Goal: Task Accomplishment & Management: Use online tool/utility

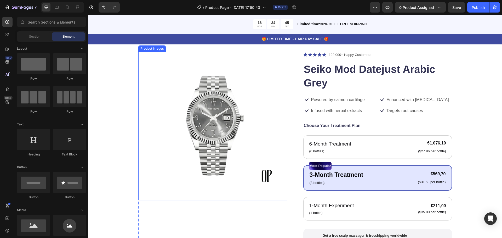
scroll to position [26, 0]
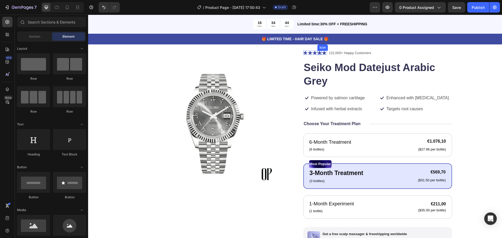
click at [318, 52] on icon at bounding box center [319, 53] width 4 height 4
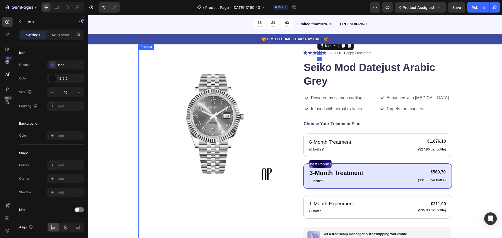
click at [285, 50] on div at bounding box center [212, 124] width 149 height 149
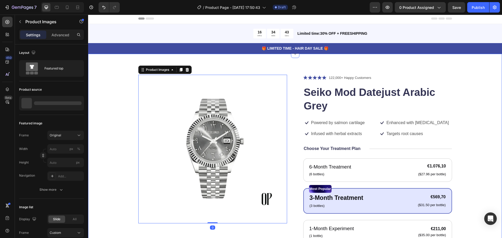
scroll to position [0, 0]
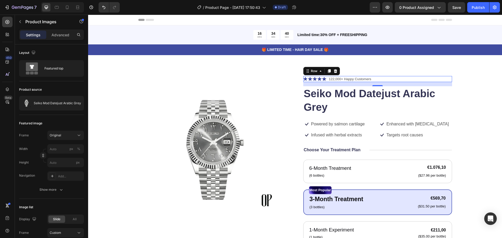
click at [305, 77] on div "Icon Icon Icon Icon Icon Icon List" at bounding box center [314, 79] width 23 height 6
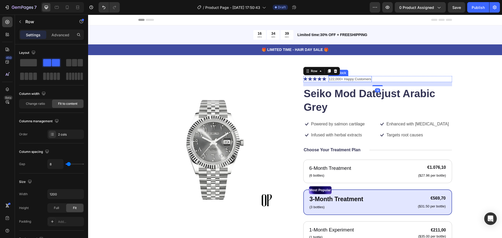
click at [348, 77] on p "122,000+ Happy Customers" at bounding box center [350, 79] width 42 height 5
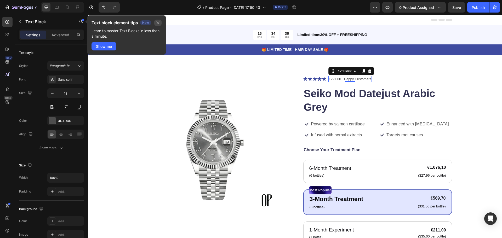
click at [156, 22] on icon "button" at bounding box center [158, 23] width 4 height 4
click at [160, 21] on button "button" at bounding box center [157, 23] width 7 height 6
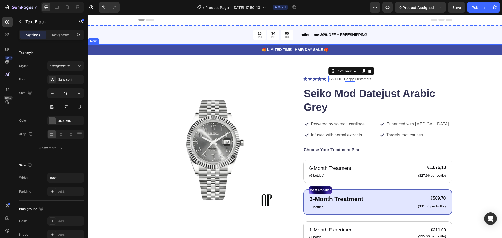
click at [116, 46] on div "🎁 LIMITED TIME - HAIR DAY SALE 🎁 Text Block Row" at bounding box center [295, 49] width 414 height 11
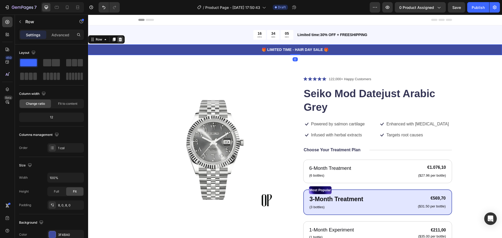
click at [119, 40] on icon at bounding box center [120, 39] width 4 height 4
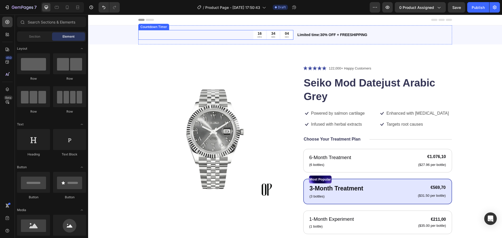
click at [141, 32] on div "16 HRS 34 MIN 04 SEC" at bounding box center [215, 35] width 155 height 10
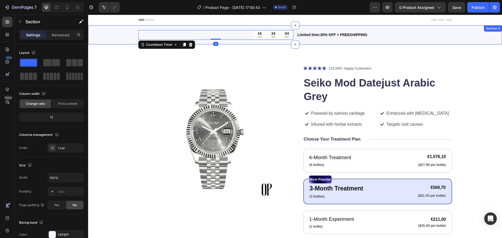
click at [127, 30] on div "16 HRS 34 MIN 04 SEC Countdown Timer 0 Limited time:30% OFF + FREESHIPPING Text…" at bounding box center [295, 34] width 414 height 19
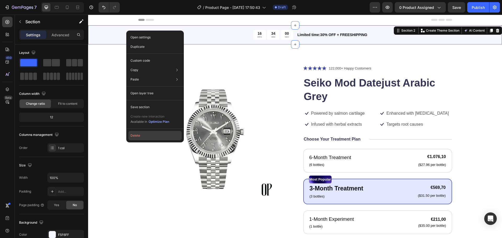
click at [150, 134] on button "Delete" at bounding box center [154, 135] width 53 height 9
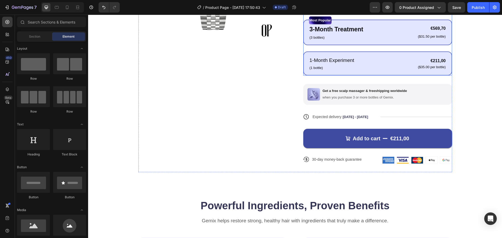
scroll to position [157, 0]
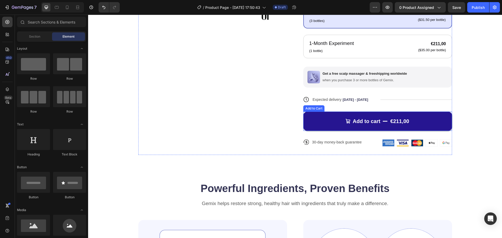
click at [365, 120] on div "Add to cart" at bounding box center [367, 121] width 28 height 7
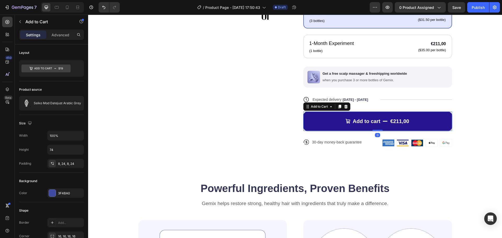
click at [333, 118] on button "Add to cart €211,00" at bounding box center [377, 121] width 149 height 19
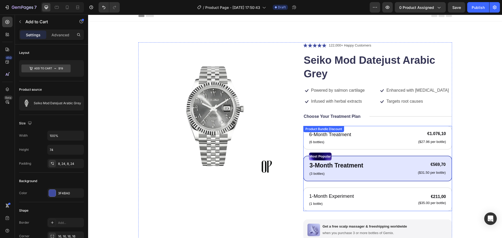
scroll to position [0, 0]
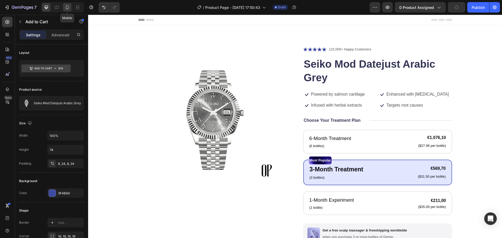
click at [65, 5] on div at bounding box center [67, 7] width 8 height 8
type input "56"
type input "14"
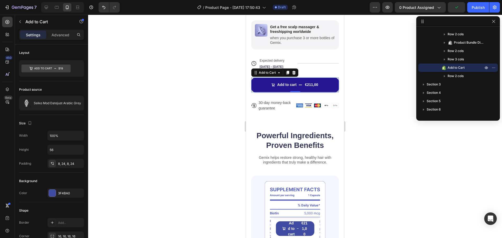
scroll to position [267, 0]
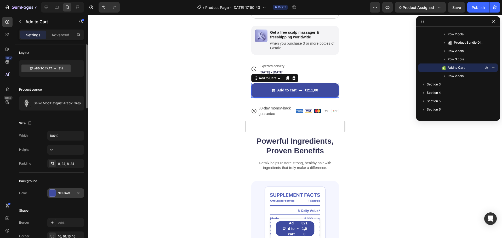
click at [53, 192] on div at bounding box center [52, 193] width 7 height 7
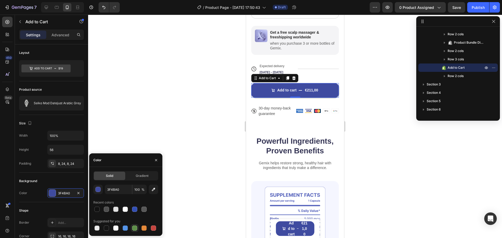
click at [135, 228] on div at bounding box center [134, 228] width 5 height 5
click at [99, 190] on div "button" at bounding box center [98, 189] width 5 height 5
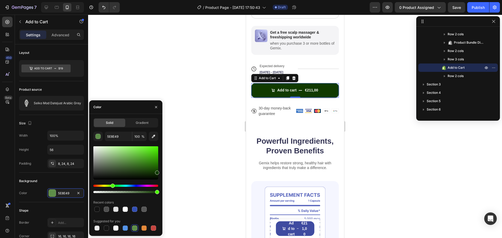
drag, startPoint x: 141, startPoint y: 173, endPoint x: 159, endPoint y: 172, distance: 18.6
click at [159, 172] on div "Solid Gradient 5E8E49 100 % Recent colors Suggested for you" at bounding box center [125, 175] width 73 height 114
click at [67, 192] on div "113A00" at bounding box center [65, 193] width 15 height 5
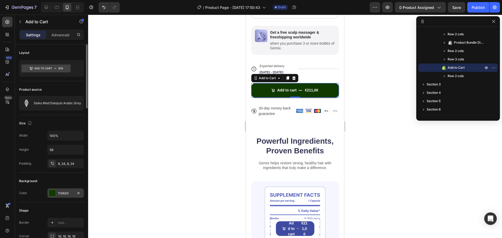
click at [67, 192] on div "113A00" at bounding box center [65, 193] width 15 height 5
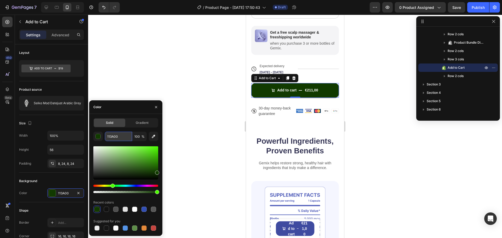
paste input "B4739"
type input "1B4739"
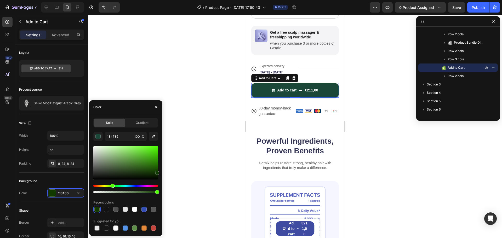
click at [121, 130] on div "Solid Gradient 1B4739 100 % Recent colors Suggested for you" at bounding box center [125, 175] width 65 height 114
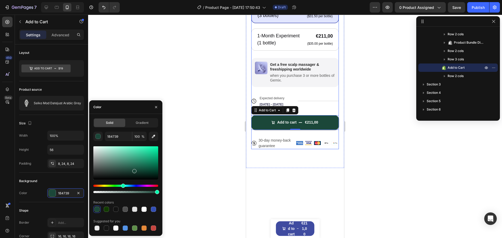
scroll to position [241, 0]
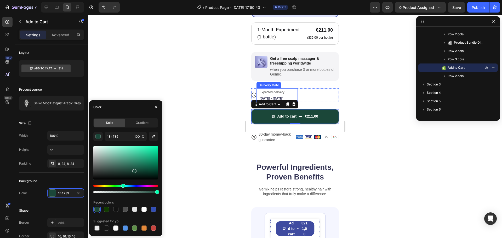
click at [272, 94] on span "Expected delivery" at bounding box center [272, 92] width 25 height 4
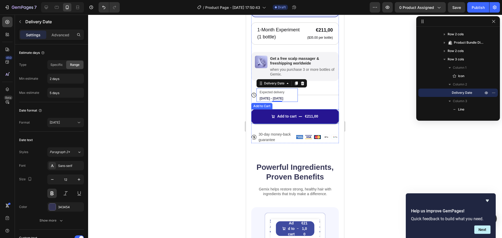
click at [261, 113] on button "Add to cart €211,00" at bounding box center [295, 116] width 88 height 15
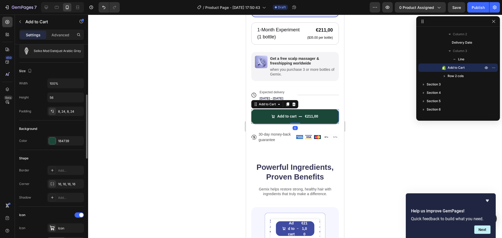
scroll to position [78, 0]
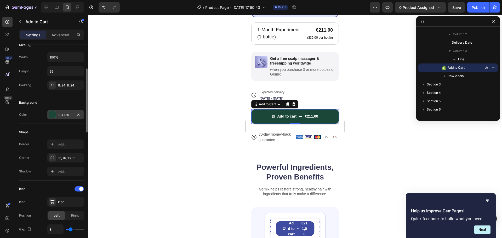
click at [70, 112] on div "1B4739" at bounding box center [65, 114] width 37 height 9
click at [64, 127] on div "Shape Border Add... Corner 16, 16, 16, 16 Shadow Add..." at bounding box center [51, 152] width 65 height 57
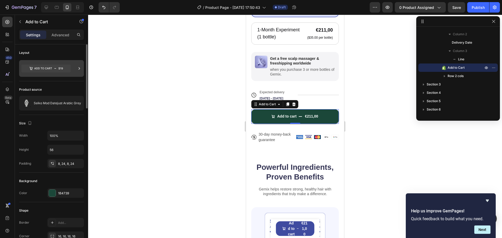
click at [72, 65] on div at bounding box center [51, 68] width 65 height 17
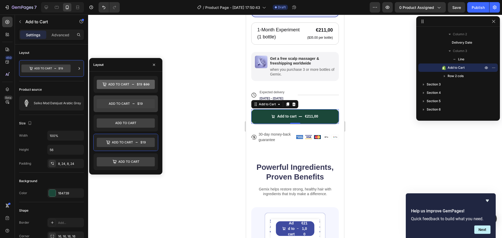
click at [122, 104] on icon at bounding box center [119, 103] width 21 height 2
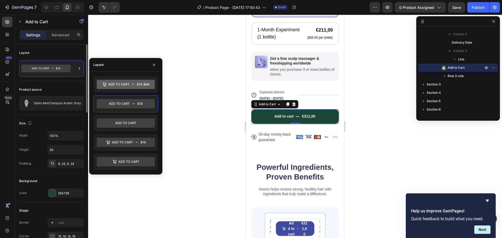
click at [59, 85] on div "Product source Seiko Mod Datejust Arabic Grey" at bounding box center [51, 98] width 65 height 34
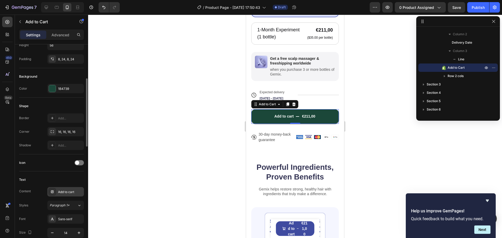
scroll to position [157, 0]
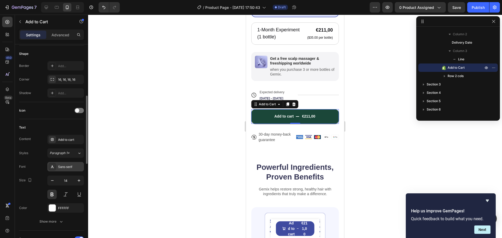
click at [67, 166] on div "Sans-serif" at bounding box center [70, 167] width 25 height 5
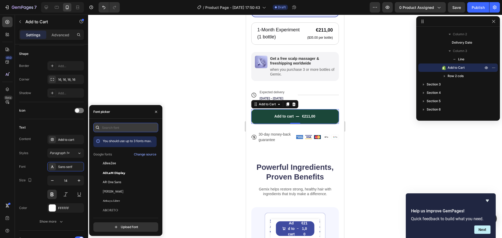
click at [125, 125] on input "text" at bounding box center [125, 127] width 65 height 9
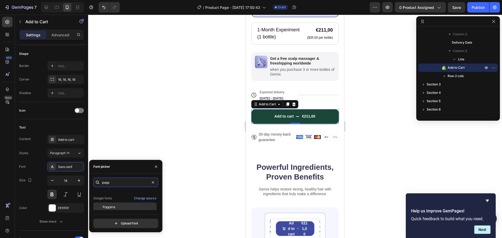
scroll to position [13, 0]
type input "popp"
click at [123, 205] on div "Poppins" at bounding box center [129, 205] width 53 height 5
click at [39, 146] on div "Content Add to cart Styles Paragraph 1* Font Poppins Size 14 Color FFFFFF Show …" at bounding box center [51, 180] width 65 height 91
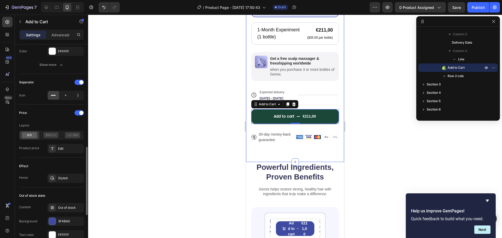
scroll to position [366, 0]
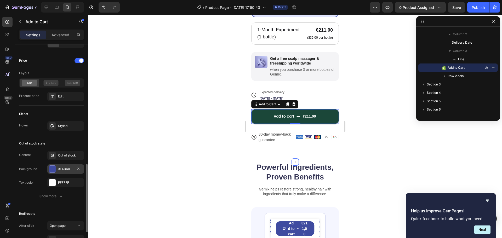
click at [51, 168] on div at bounding box center [52, 169] width 7 height 7
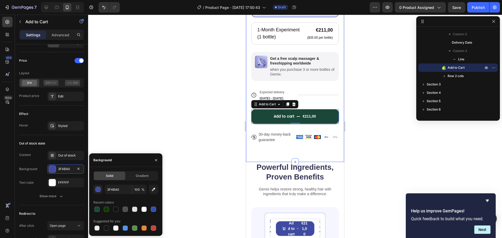
drag, startPoint x: 107, startPoint y: 210, endPoint x: 140, endPoint y: 195, distance: 36.5
click at [107, 210] on div at bounding box center [106, 209] width 5 height 5
type input "113A00"
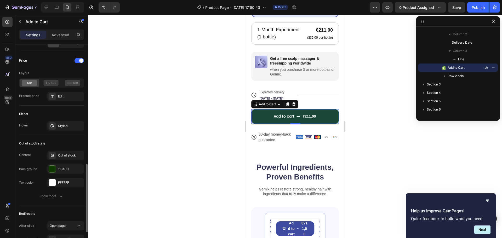
click at [31, 162] on div "Content Out of stock Background 113A00 Text color FFFFFF" at bounding box center [51, 169] width 65 height 37
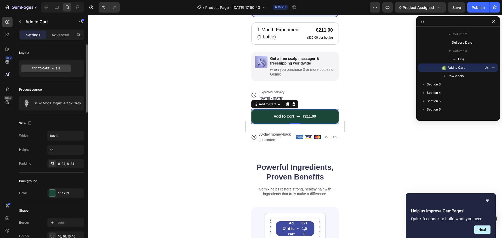
scroll to position [52, 0]
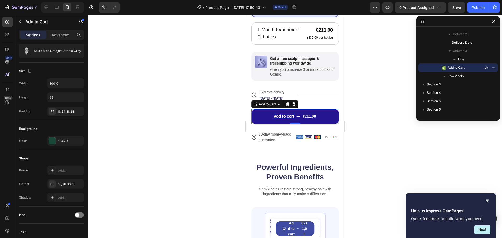
click at [283, 119] on div "Add to cart" at bounding box center [284, 116] width 21 height 5
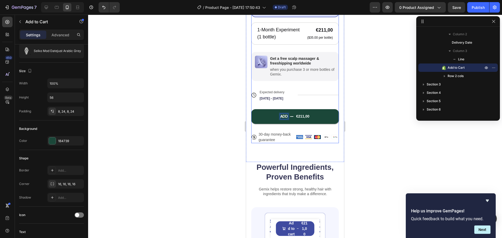
click at [251, 109] on button "ADD €211,00" at bounding box center [295, 116] width 88 height 15
click at [251, 109] on button "ADD TOP €211,00" at bounding box center [295, 116] width 88 height 15
click at [251, 109] on button "ADD TO €211,00" at bounding box center [295, 116] width 88 height 15
click at [369, 118] on div at bounding box center [295, 126] width 414 height 223
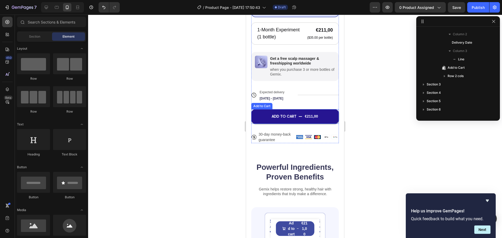
click at [291, 112] on button "ADD TO CART €211,00" at bounding box center [295, 116] width 88 height 15
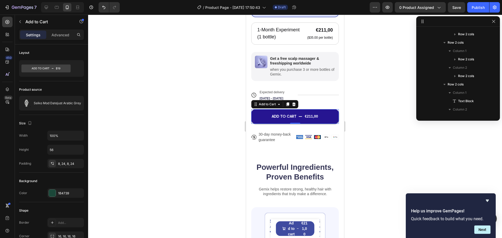
scroll to position [375, 0]
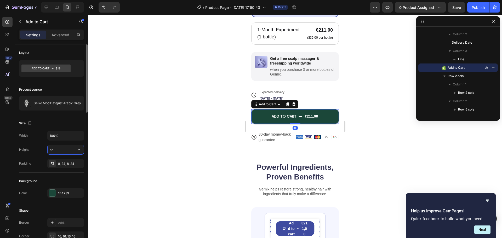
click at [60, 149] on input "56" at bounding box center [66, 149] width 36 height 9
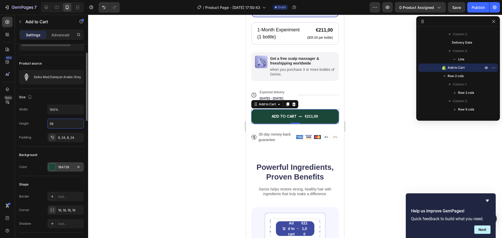
scroll to position [78, 0]
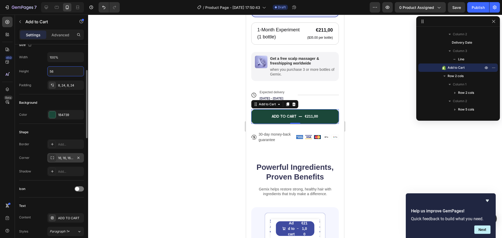
click at [58, 157] on div "16, 16, 16, 16" at bounding box center [65, 158] width 15 height 5
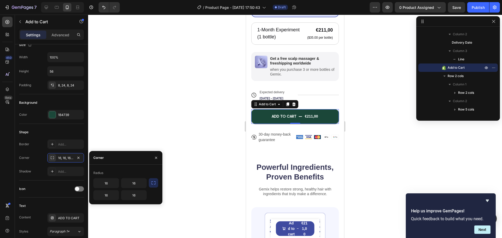
drag, startPoint x: 151, startPoint y: 182, endPoint x: 157, endPoint y: 183, distance: 5.2
click at [157, 183] on button "button" at bounding box center [153, 182] width 9 height 9
click at [155, 181] on icon "button" at bounding box center [153, 182] width 5 height 5
click at [153, 182] on icon "button" at bounding box center [153, 182] width 5 height 5
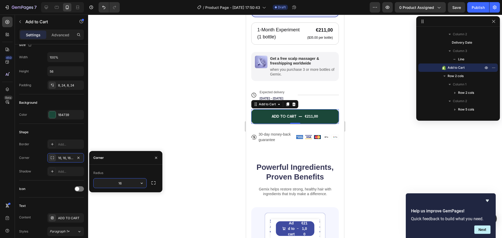
click at [124, 183] on input "16" at bounding box center [120, 183] width 53 height 9
type input "2"
type input "35"
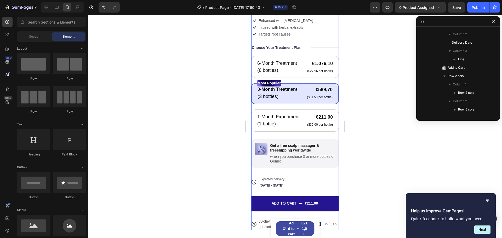
scroll to position [227, 0]
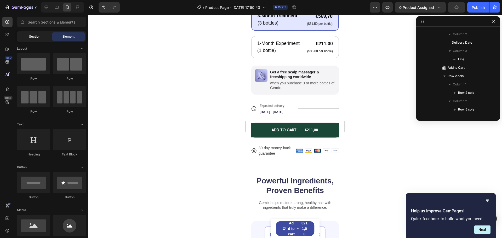
click at [29, 37] on span "Section" at bounding box center [34, 36] width 11 height 5
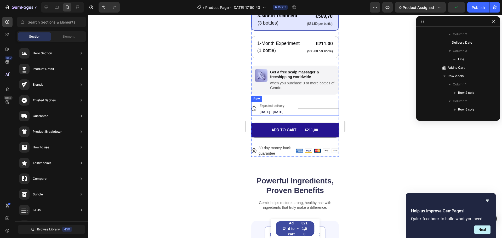
click at [307, 129] on div "€211,00" at bounding box center [311, 130] width 14 height 6
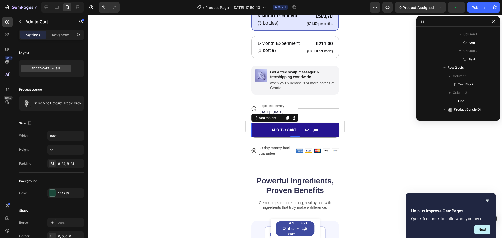
scroll to position [718, 0]
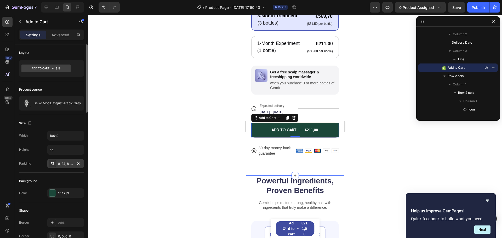
click at [65, 168] on div "8, 24, 8, 24" at bounding box center [65, 163] width 37 height 9
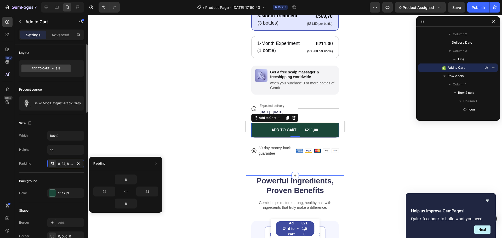
click at [22, 168] on div "Padding" at bounding box center [25, 163] width 12 height 8
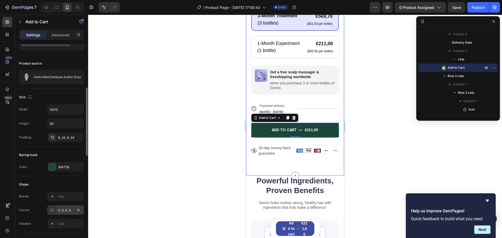
scroll to position [52, 0]
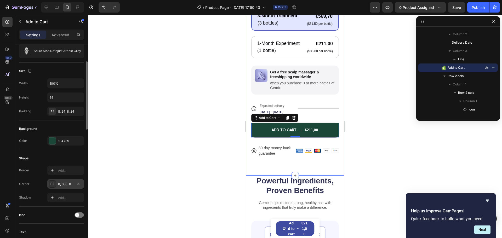
click at [54, 184] on div at bounding box center [52, 183] width 7 height 7
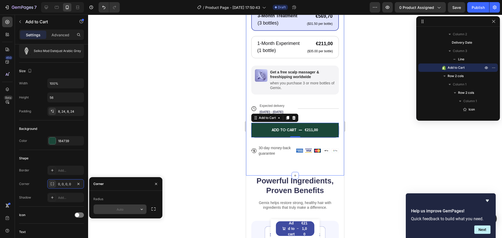
click at [123, 209] on input "text" at bounding box center [120, 209] width 53 height 9
type input "35"
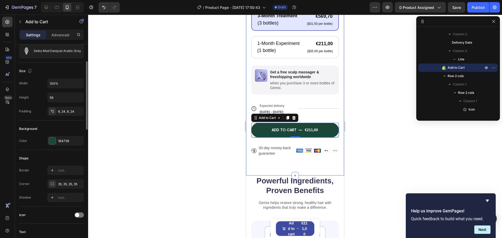
click at [50, 157] on div "Shape" at bounding box center [51, 158] width 65 height 8
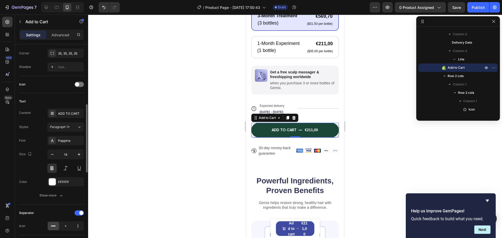
scroll to position [235, 0]
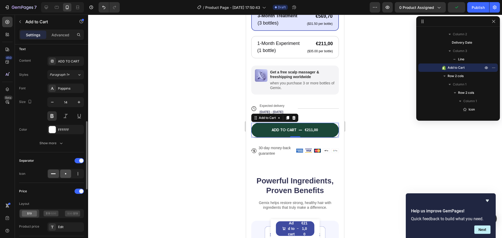
click at [64, 173] on icon at bounding box center [65, 173] width 5 height 5
click at [76, 175] on icon at bounding box center [77, 173] width 5 height 5
click at [53, 176] on icon at bounding box center [53, 173] width 5 height 5
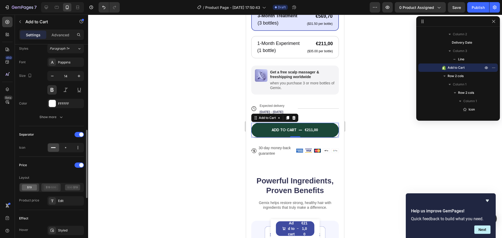
click at [49, 188] on icon at bounding box center [50, 188] width 15 height 6
click at [36, 186] on icon at bounding box center [29, 188] width 15 height 6
click at [76, 187] on icon at bounding box center [72, 188] width 15 height 6
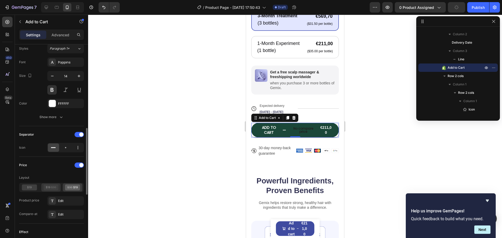
click at [56, 188] on icon at bounding box center [53, 187] width 5 height 2
click at [30, 187] on icon at bounding box center [29, 188] width 15 height 6
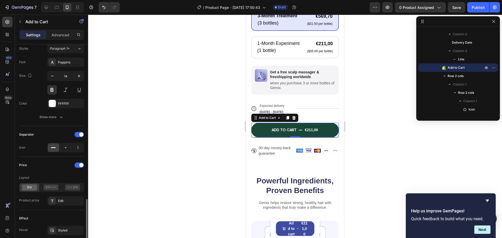
scroll to position [314, 0]
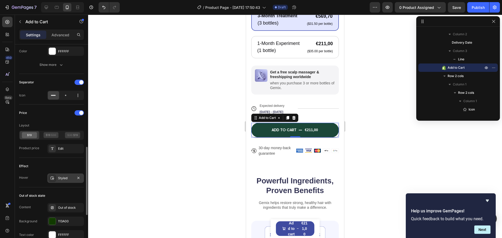
click at [61, 178] on div "Styled" at bounding box center [65, 178] width 15 height 5
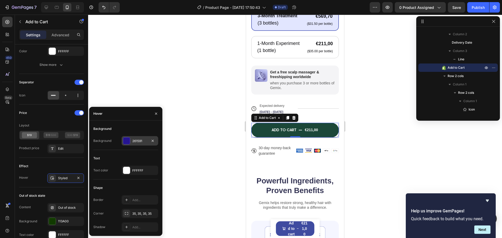
click at [125, 139] on div at bounding box center [126, 140] width 7 height 7
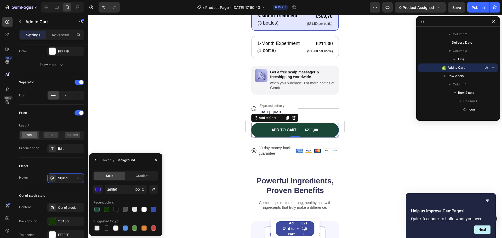
drag, startPoint x: 107, startPoint y: 208, endPoint x: 129, endPoint y: 199, distance: 23.8
click at [107, 208] on div at bounding box center [106, 209] width 5 height 5
drag, startPoint x: 144, startPoint y: 209, endPoint x: 152, endPoint y: 206, distance: 8.4
click at [144, 209] on div at bounding box center [143, 209] width 5 height 5
type input "FFFFFF"
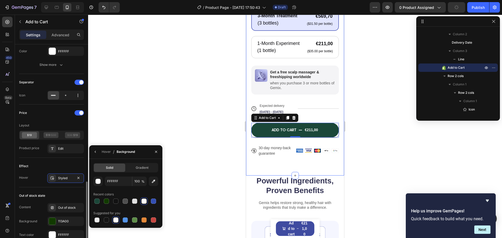
scroll to position [340, 0]
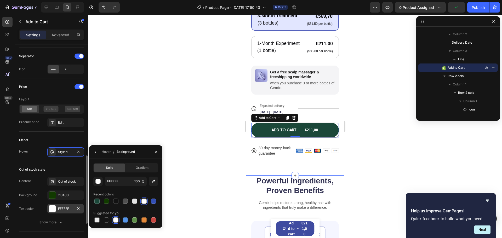
click at [52, 208] on div at bounding box center [52, 208] width 7 height 7
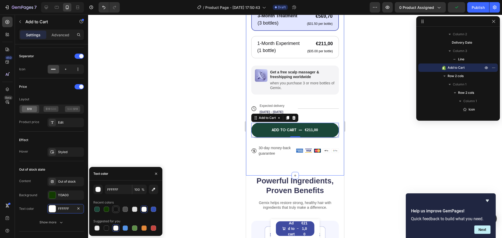
click at [114, 210] on div at bounding box center [115, 209] width 5 height 5
click at [42, 205] on div "Text color 121212" at bounding box center [51, 208] width 65 height 9
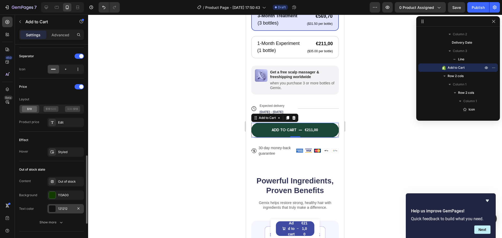
click at [64, 209] on div "121212" at bounding box center [65, 208] width 15 height 5
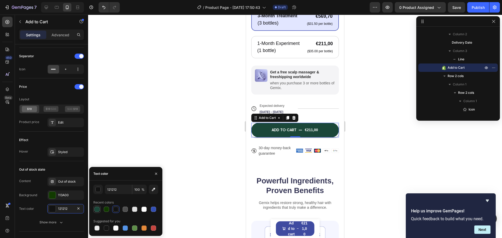
click at [97, 210] on div at bounding box center [96, 209] width 5 height 5
type input "1B4739"
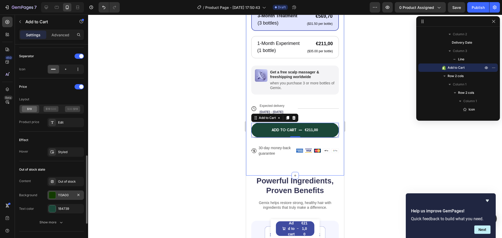
click at [52, 197] on div at bounding box center [52, 195] width 7 height 7
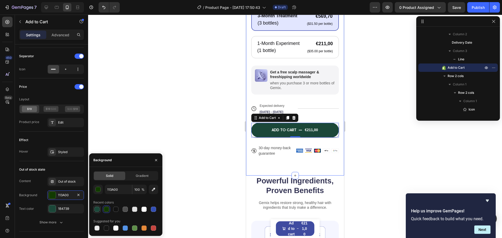
click at [98, 209] on div at bounding box center [96, 209] width 5 height 5
type input "1B4739"
click at [61, 203] on div "Content Out of stock Background 1B4739 Text color 1B4739" at bounding box center [51, 195] width 65 height 37
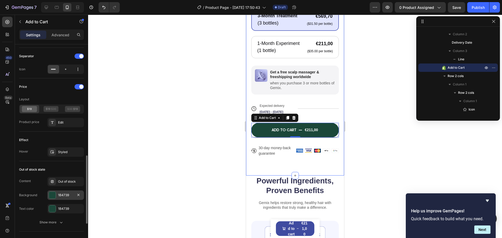
click at [54, 196] on div at bounding box center [52, 195] width 7 height 7
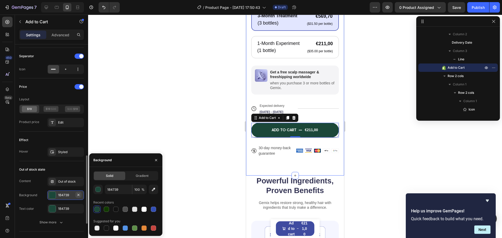
click at [79, 195] on icon "button" at bounding box center [78, 195] width 2 height 2
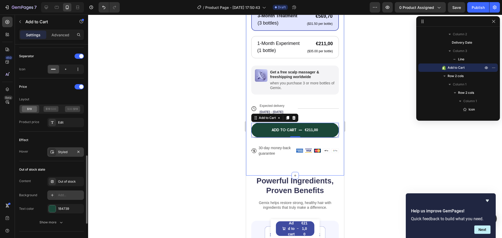
click at [64, 153] on div "Styled" at bounding box center [65, 152] width 15 height 5
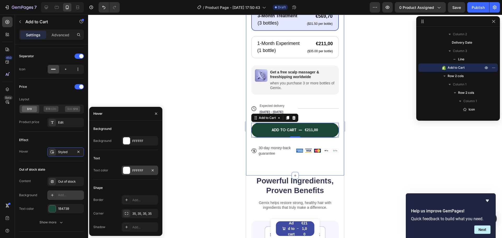
click at [129, 172] on div at bounding box center [126, 170] width 7 height 7
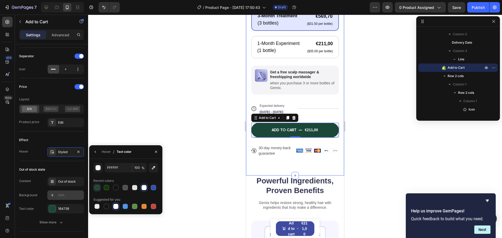
click at [98, 188] on div at bounding box center [96, 187] width 5 height 5
click at [144, 189] on div at bounding box center [143, 187] width 5 height 5
type input "FFFFFF"
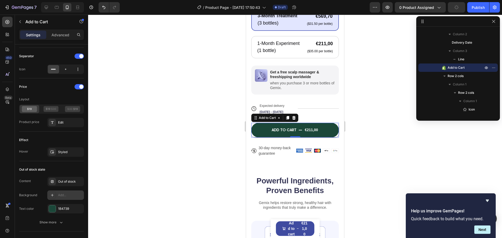
click at [64, 165] on div "Out of stock state Content Out of stock Background Add... Text color 1B4739 Sho…" at bounding box center [51, 196] width 65 height 70
click at [65, 181] on div "Out of stock" at bounding box center [70, 181] width 25 height 5
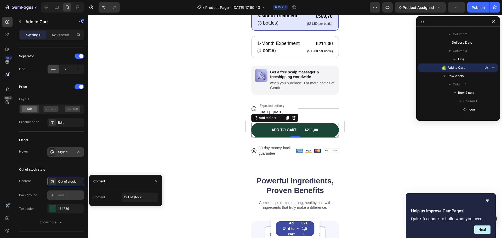
click at [66, 151] on div "Styled" at bounding box center [65, 152] width 15 height 5
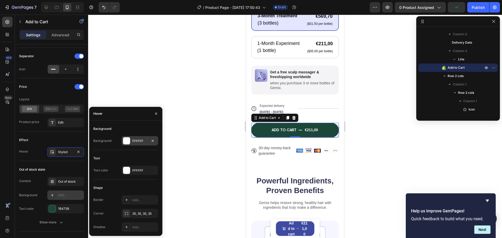
click at [141, 142] on div "FFFFFF" at bounding box center [139, 141] width 15 height 5
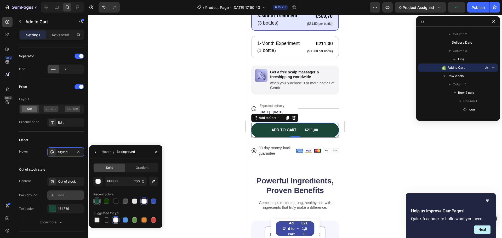
click at [97, 202] on div at bounding box center [96, 201] width 5 height 5
click at [71, 135] on div "Effect Hover Styled" at bounding box center [51, 147] width 65 height 30
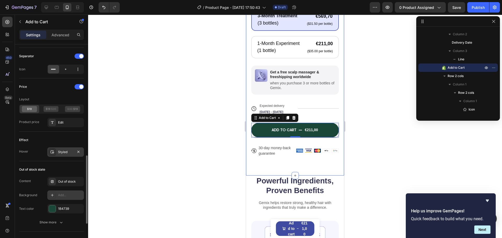
click at [61, 152] on div "Styled" at bounding box center [65, 152] width 15 height 5
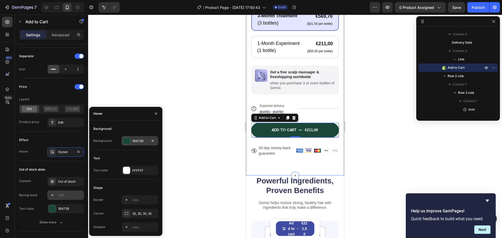
click at [134, 141] on div "1B4739" at bounding box center [139, 141] width 15 height 5
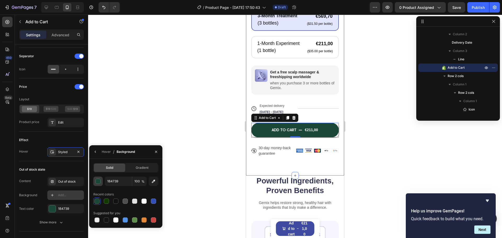
click at [98, 184] on button "button" at bounding box center [97, 181] width 9 height 9
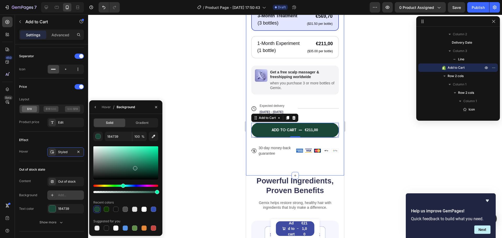
click at [134, 167] on div at bounding box center [135, 168] width 4 height 4
type input "225E4B"
click at [81, 142] on div "Effect" at bounding box center [51, 140] width 65 height 8
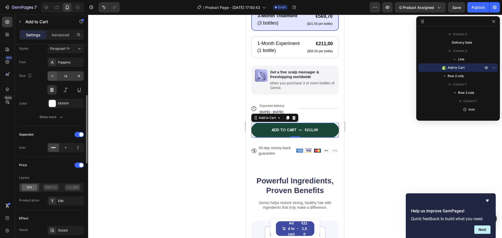
scroll to position [235, 0]
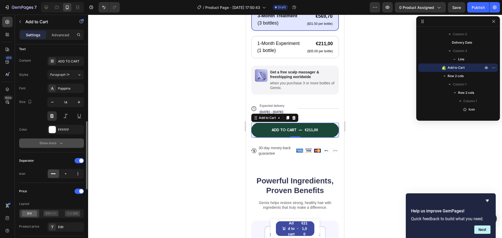
click at [50, 141] on div "Show more" at bounding box center [51, 143] width 24 height 5
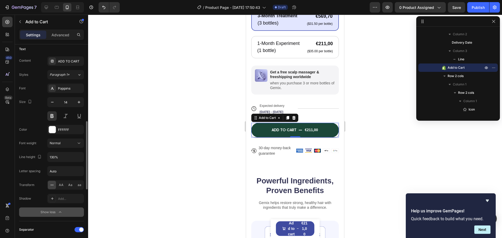
click at [47, 212] on div "Show less" at bounding box center [52, 212] width 22 height 5
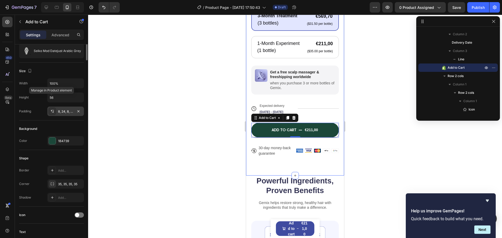
scroll to position [78, 0]
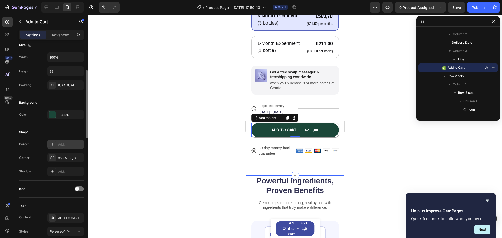
click at [58, 142] on div "Add..." at bounding box center [65, 144] width 37 height 9
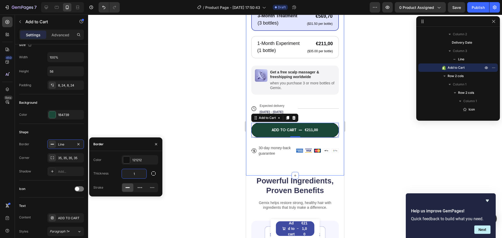
type input "0"
drag, startPoint x: 590, startPoint y: 123, endPoint x: 339, endPoint y: 112, distance: 250.9
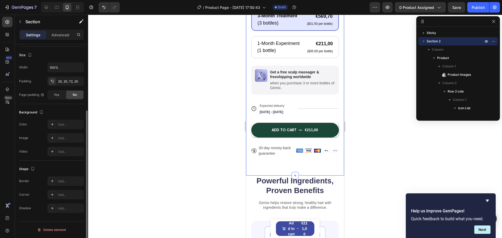
scroll to position [0, 0]
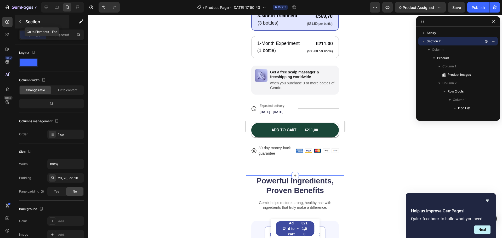
click at [17, 24] on button "button" at bounding box center [20, 22] width 8 height 8
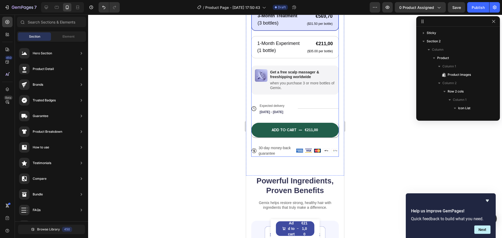
click at [326, 129] on button "ADD TO CART €211,00" at bounding box center [295, 130] width 88 height 15
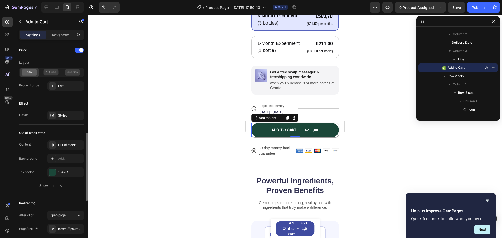
scroll to position [350, 0]
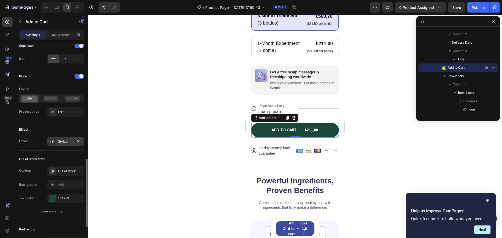
click at [66, 143] on div "Styled" at bounding box center [65, 141] width 15 height 5
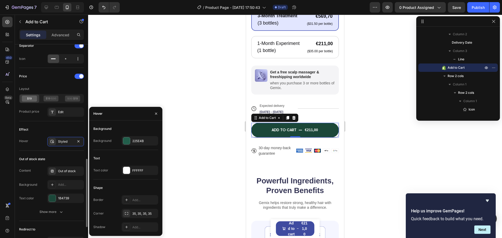
click at [62, 156] on div "Out of stock state" at bounding box center [51, 159] width 65 height 8
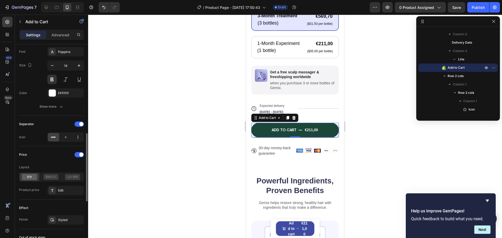
scroll to position [220, 0]
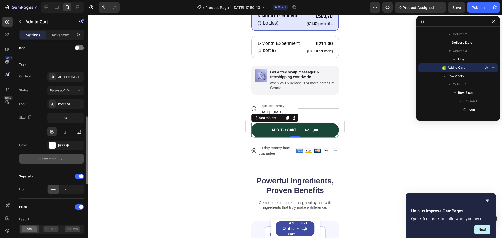
click at [59, 156] on icon "button" at bounding box center [61, 158] width 5 height 5
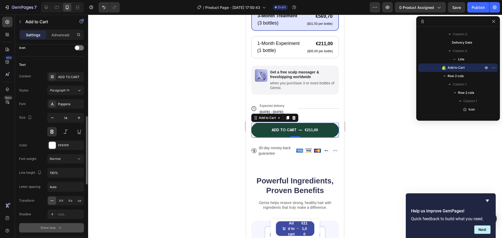
click at [58, 228] on icon "button" at bounding box center [60, 227] width 5 height 5
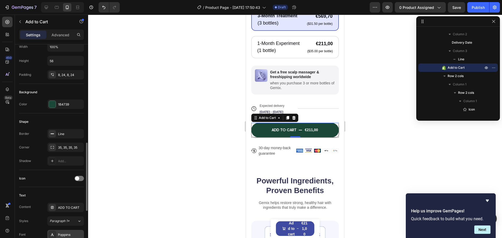
scroll to position [63, 0]
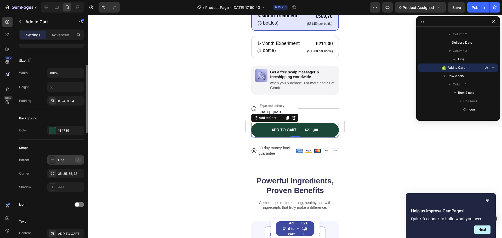
click at [79, 159] on icon "button" at bounding box center [78, 160] width 2 height 2
click at [54, 191] on div at bounding box center [52, 186] width 7 height 7
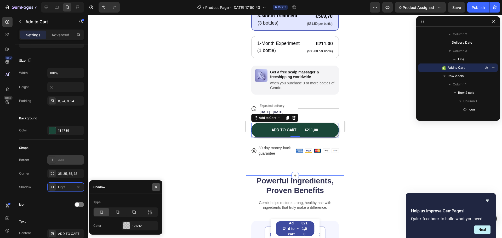
click at [156, 188] on icon "button" at bounding box center [156, 187] width 4 height 4
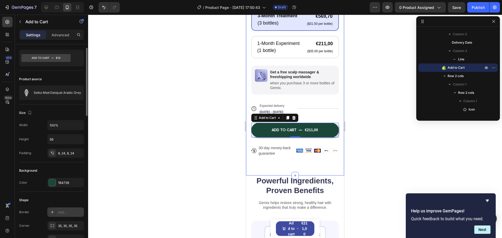
scroll to position [0, 0]
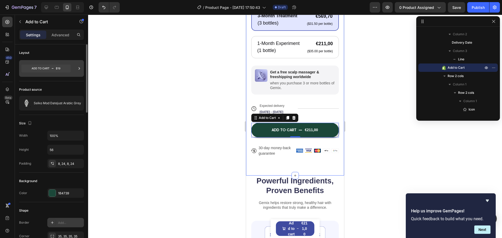
click at [66, 71] on icon at bounding box center [45, 69] width 49 height 8
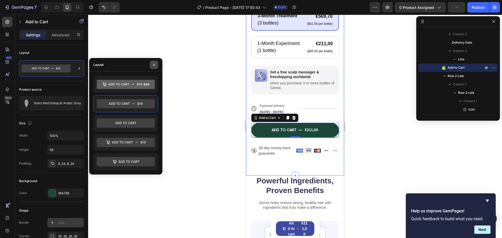
click at [156, 66] on button "button" at bounding box center [154, 65] width 8 height 8
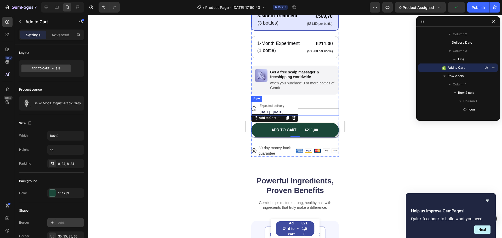
click at [318, 109] on div "Title Line" at bounding box center [318, 109] width 41 height 14
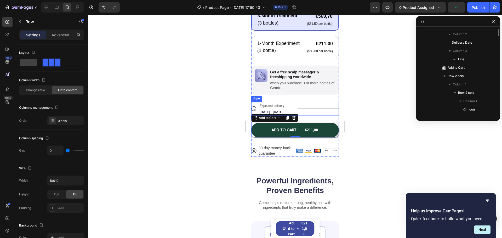
scroll to position [735, 0]
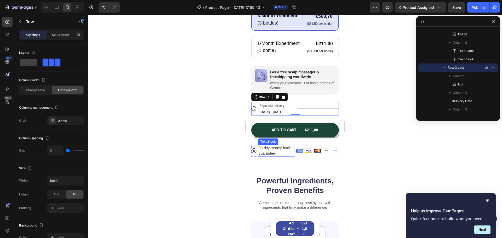
click at [276, 153] on p "30-day money-back guarantee" at bounding box center [276, 150] width 35 height 11
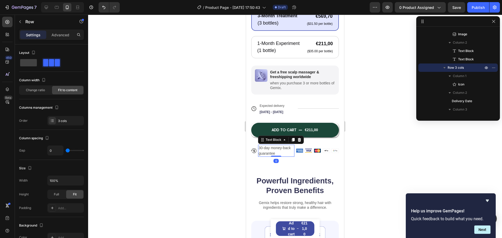
scroll to position [852, 0]
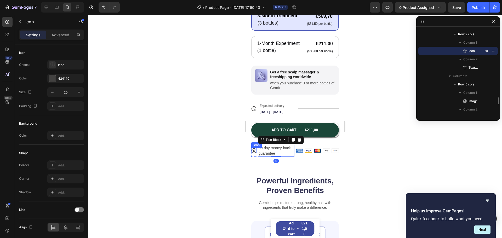
click at [251, 153] on icon at bounding box center [253, 150] width 5 height 5
click at [275, 154] on p "30-day money-back guarantee" at bounding box center [276, 150] width 35 height 11
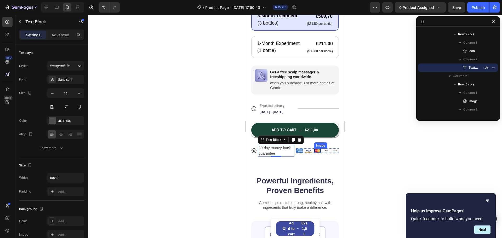
click at [314, 153] on img at bounding box center [317, 151] width 7 height 4
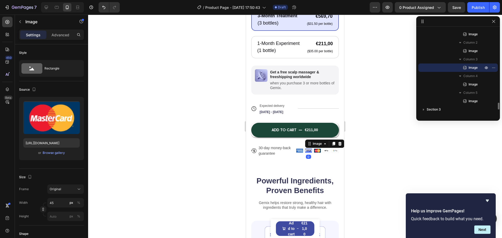
click at [305, 153] on img at bounding box center [308, 151] width 7 height 4
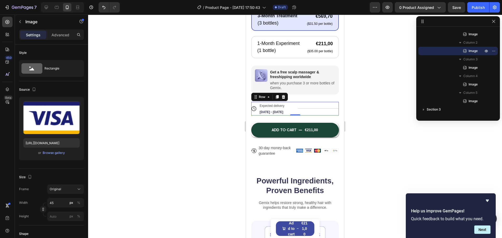
click at [313, 110] on div "Title Line" at bounding box center [318, 109] width 41 height 14
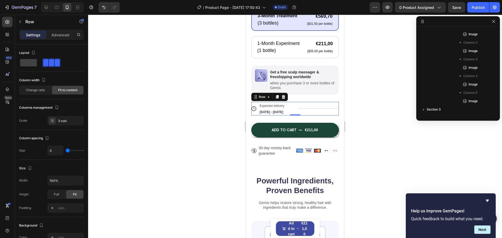
scroll to position [735, 0]
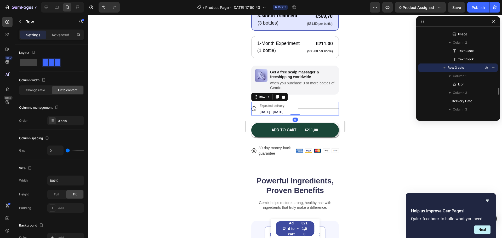
click at [309, 112] on div "Title Line" at bounding box center [318, 109] width 41 height 14
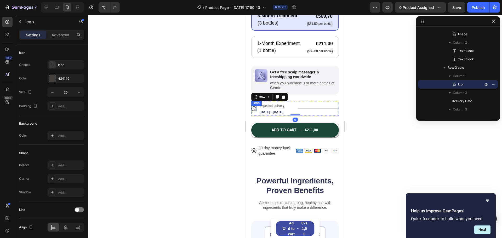
click at [253, 111] on icon at bounding box center [253, 108] width 5 height 5
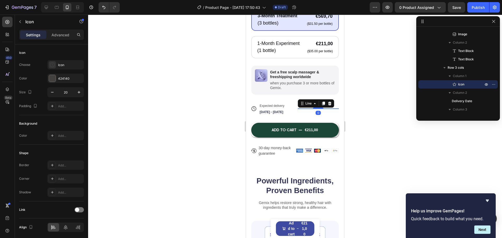
click at [309, 109] on div at bounding box center [318, 108] width 41 height 0
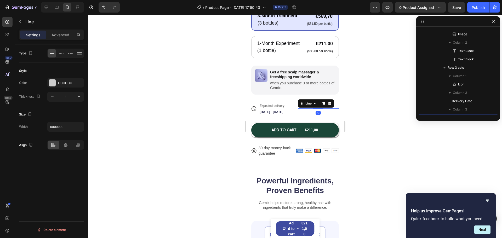
scroll to position [785, 0]
click at [328, 105] on icon at bounding box center [329, 104] width 3 height 4
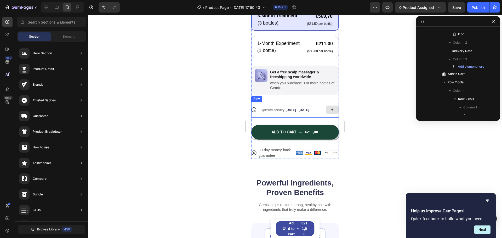
click at [326, 107] on div at bounding box center [332, 110] width 13 height 16
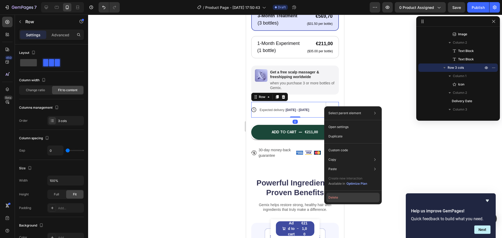
click at [335, 199] on button "Delete" at bounding box center [352, 197] width 53 height 9
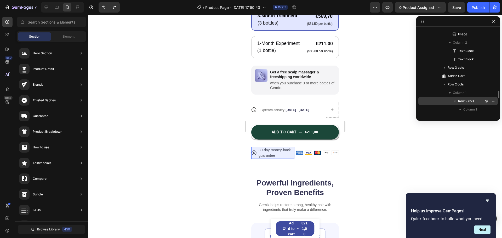
click at [474, 99] on span "Row 2 cols" at bounding box center [466, 101] width 16 height 5
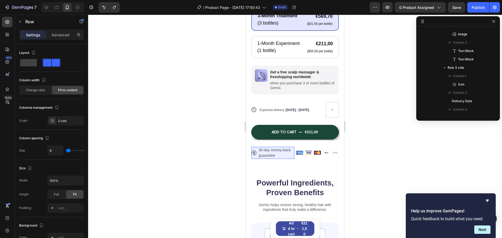
scroll to position [816, 0]
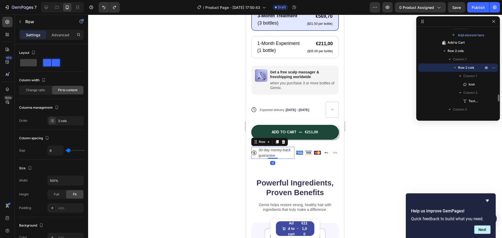
click at [466, 66] on span "Row 2 cols" at bounding box center [466, 67] width 16 height 5
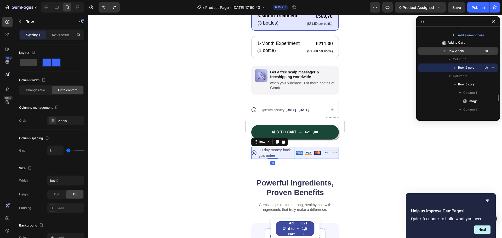
click at [463, 49] on span "Row 2 cols" at bounding box center [455, 50] width 16 height 5
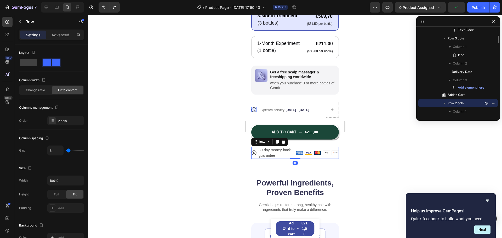
scroll to position [712, 0]
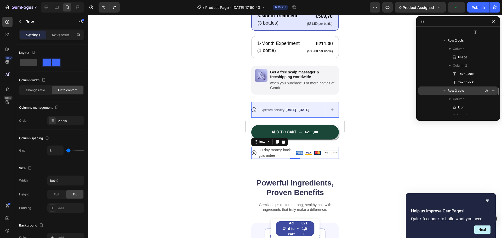
click at [462, 93] on span "Row 3 cols" at bounding box center [455, 90] width 16 height 5
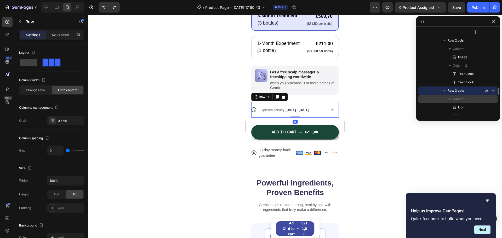
click at [462, 99] on span "Column 1" at bounding box center [460, 98] width 14 height 5
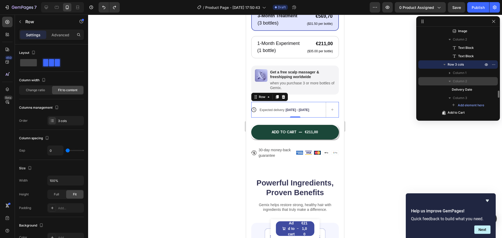
click at [465, 79] on span "Column 2" at bounding box center [460, 81] width 14 height 5
click at [449, 81] on icon "button" at bounding box center [449, 81] width 5 height 5
click at [459, 88] on span "Delivery Date" at bounding box center [462, 89] width 20 height 5
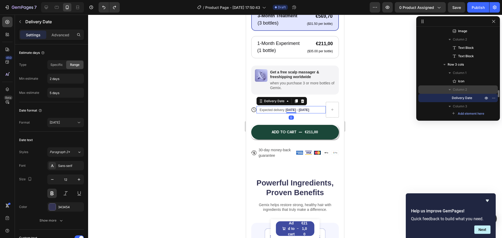
scroll to position [764, 0]
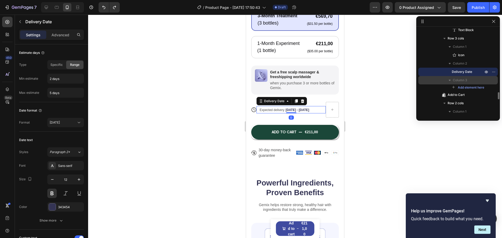
click at [450, 79] on icon "button" at bounding box center [449, 80] width 5 height 5
click at [451, 78] on icon "button" at bounding box center [449, 80] width 5 height 5
click at [459, 79] on span "Column 3" at bounding box center [460, 80] width 14 height 5
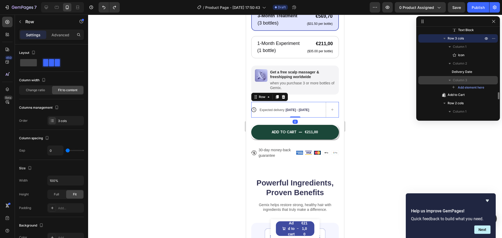
click at [490, 81] on div "Column 3" at bounding box center [457, 80] width 75 height 8
click at [466, 38] on p "Row 3 cols" at bounding box center [465, 38] width 37 height 5
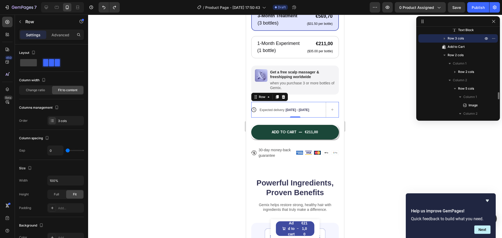
click at [466, 38] on p "Row 3 cols" at bounding box center [465, 38] width 37 height 5
click at [465, 48] on span "Column 1" at bounding box center [460, 46] width 14 height 5
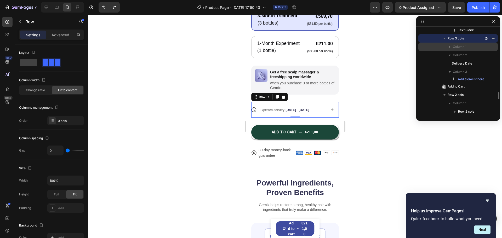
click at [465, 48] on span "Column 1" at bounding box center [460, 46] width 14 height 5
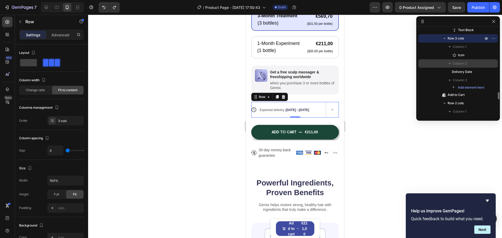
click at [463, 64] on span "Column 2" at bounding box center [460, 63] width 14 height 5
click at [463, 65] on span "Column 2" at bounding box center [460, 63] width 14 height 5
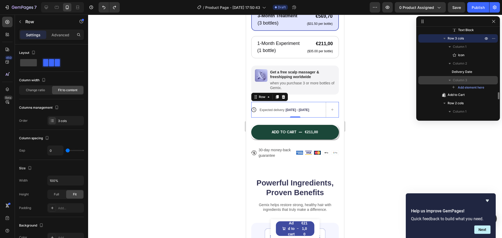
click at [464, 77] on div "Column 3" at bounding box center [457, 80] width 75 height 8
click at [466, 80] on span "Column 3" at bounding box center [460, 80] width 14 height 5
click at [473, 81] on p "Column 3" at bounding box center [468, 80] width 31 height 5
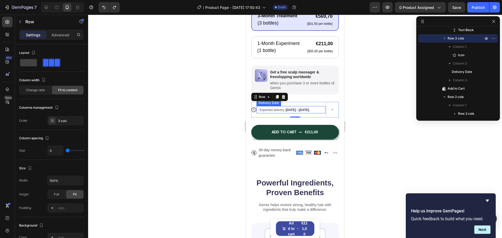
click at [273, 112] on span "Expected delivery" at bounding box center [272, 110] width 25 height 4
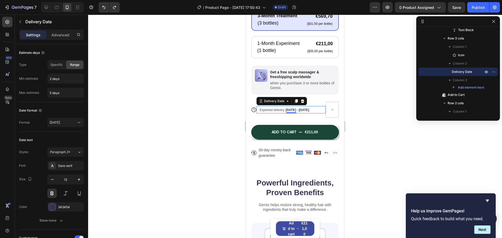
click at [292, 110] on div "Expected delivery [DATE] - [DATE]" at bounding box center [288, 109] width 59 height 7
click at [296, 112] on span "[DATE] - [DATE]" at bounding box center [297, 110] width 24 height 4
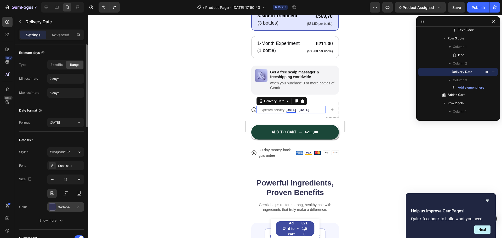
click at [53, 207] on div at bounding box center [52, 207] width 7 height 7
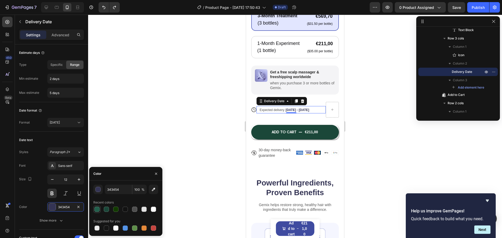
click at [95, 210] on div at bounding box center [96, 209] width 5 height 5
click at [107, 212] on div at bounding box center [106, 209] width 5 height 5
type input "1B4739"
click at [37, 174] on div "Font Sans-serif Size 12 Color 1B4739 Show more" at bounding box center [51, 193] width 65 height 64
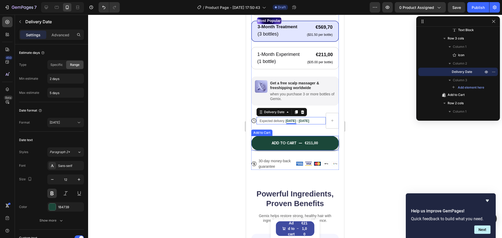
scroll to position [227, 0]
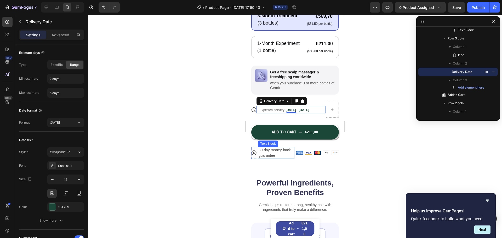
click at [275, 153] on p "30-day money-back guarantee" at bounding box center [276, 152] width 35 height 11
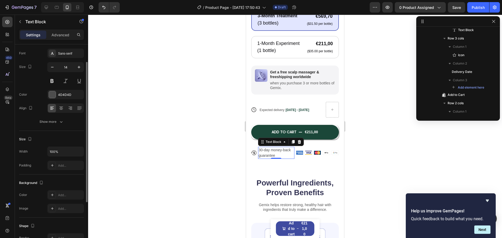
scroll to position [0, 0]
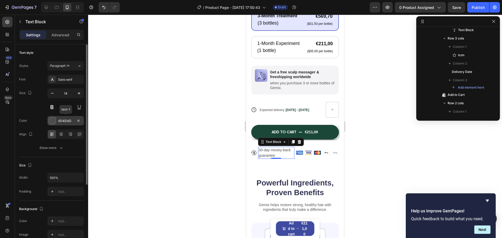
click at [51, 121] on div at bounding box center [52, 120] width 7 height 7
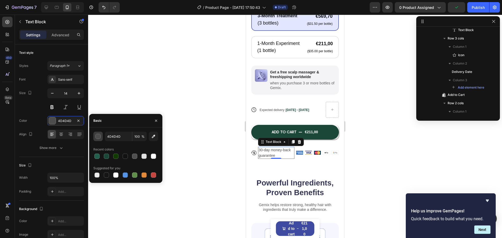
click at [97, 138] on div "button" at bounding box center [98, 136] width 5 height 5
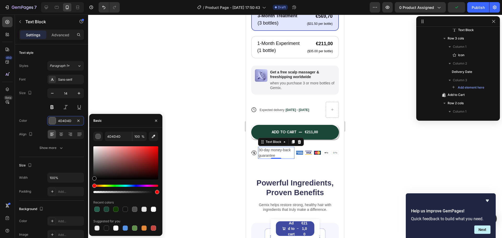
click at [113, 184] on div at bounding box center [125, 169] width 65 height 49
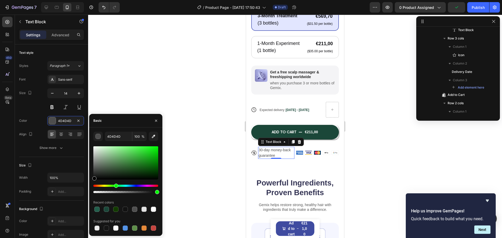
click at [115, 185] on div "Hue" at bounding box center [125, 186] width 65 height 2
click at [153, 150] on div at bounding box center [125, 162] width 65 height 33
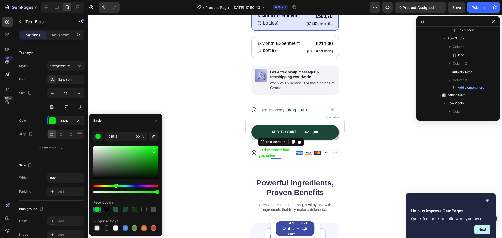
click at [155, 147] on div at bounding box center [125, 162] width 65 height 33
click at [157, 162] on div at bounding box center [125, 162] width 65 height 33
click at [156, 167] on div at bounding box center [125, 162] width 65 height 33
click at [157, 171] on div at bounding box center [125, 162] width 65 height 33
click at [157, 173] on div at bounding box center [157, 172] width 4 height 4
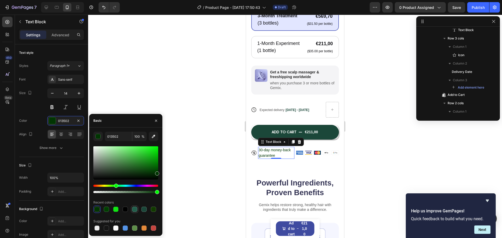
click at [135, 211] on div at bounding box center [134, 209] width 5 height 5
type input "225E4B"
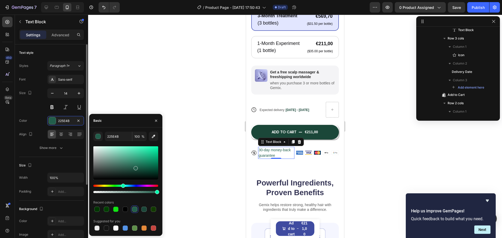
click at [66, 165] on div "Size" at bounding box center [51, 165] width 65 height 8
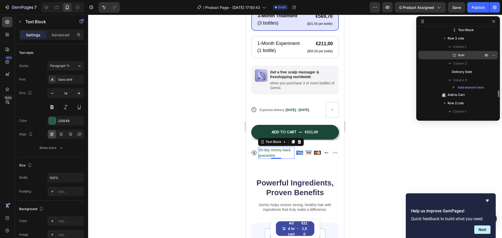
click at [465, 56] on p "Icon" at bounding box center [465, 55] width 26 height 5
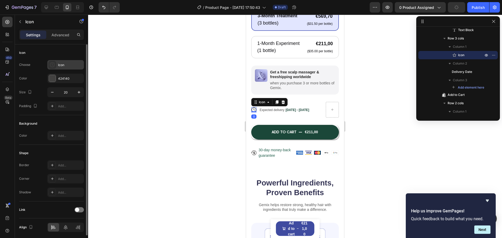
click at [57, 65] on div "Icon" at bounding box center [65, 64] width 37 height 9
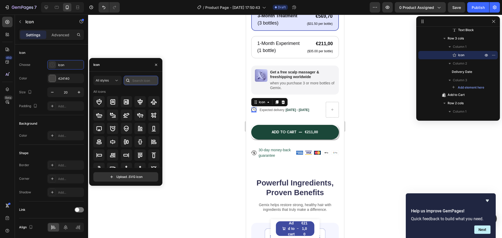
click at [136, 82] on input "text" at bounding box center [141, 80] width 35 height 9
drag, startPoint x: 142, startPoint y: 78, endPoint x: 132, endPoint y: 79, distance: 10.5
click at [132, 79] on input "truck" at bounding box center [141, 80] width 35 height 9
type input "[PERSON_NAME]"
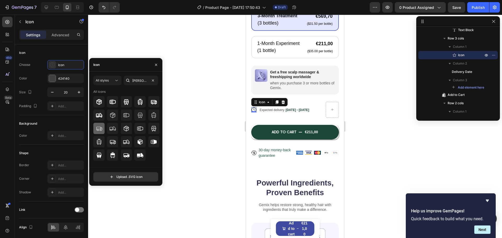
click at [100, 131] on icon at bounding box center [99, 128] width 6 height 6
click at [274, 121] on div "ADD TO CART €211,00 Add to Cart" at bounding box center [295, 129] width 88 height 22
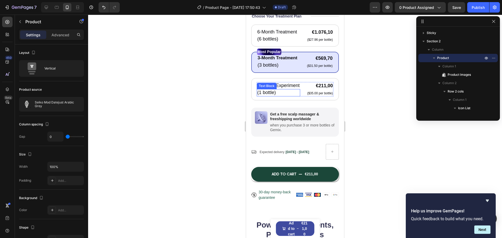
scroll to position [175, 0]
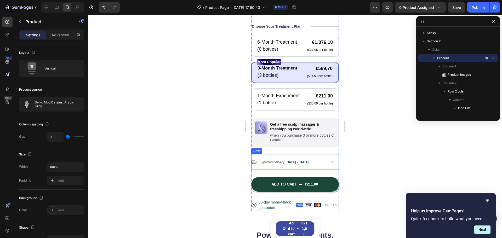
click at [322, 159] on div "Expected delivery [DATE] - [DATE] Delivery Date" at bounding box center [290, 162] width 69 height 16
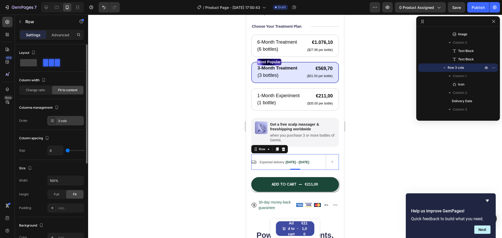
click at [61, 120] on div "3 cols" at bounding box center [70, 121] width 25 height 5
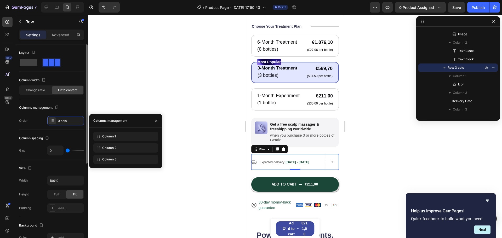
drag, startPoint x: 114, startPoint y: 160, endPoint x: 64, endPoint y: 130, distance: 58.5
click at [64, 130] on div "Column spacing Gap 0" at bounding box center [51, 145] width 65 height 30
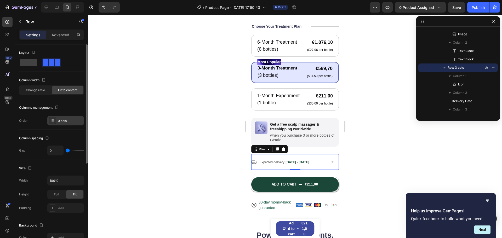
click at [63, 121] on div "3 cols" at bounding box center [70, 121] width 25 height 5
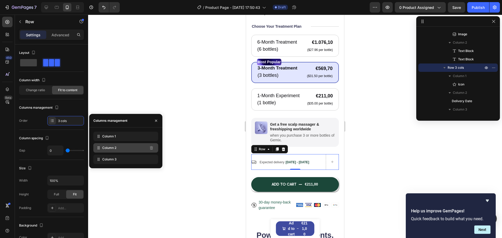
click at [118, 149] on div "Column 2" at bounding box center [125, 147] width 65 height 9
click at [71, 112] on div "Columns management Order 3 cols" at bounding box center [51, 115] width 65 height 22
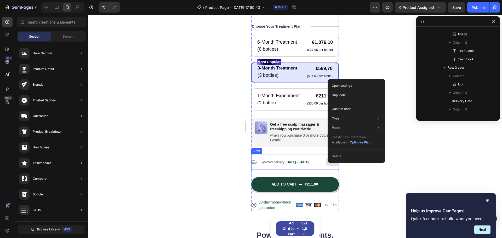
click at [326, 158] on div at bounding box center [332, 162] width 13 height 16
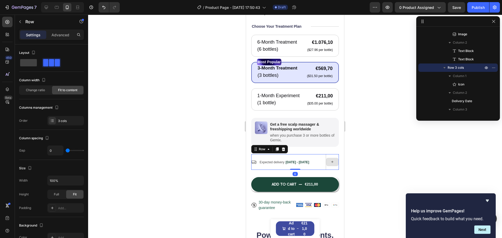
click at [326, 158] on div at bounding box center [332, 162] width 13 height 16
click at [321, 169] on div "Expected delivery [DATE] - [DATE] Delivery Date" at bounding box center [290, 162] width 69 height 16
click at [311, 169] on div "Expected delivery [DATE] - [DATE] Delivery Date" at bounding box center [290, 162] width 69 height 16
click at [293, 164] on span "[DATE] - [DATE]" at bounding box center [297, 162] width 24 height 4
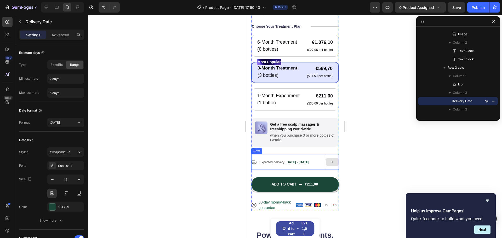
click at [326, 163] on div at bounding box center [332, 162] width 13 height 8
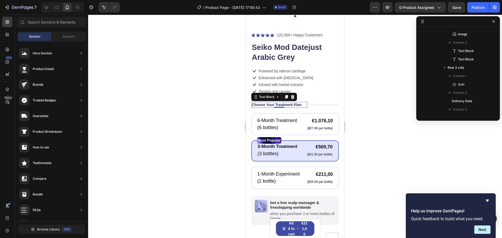
scroll to position [392, 0]
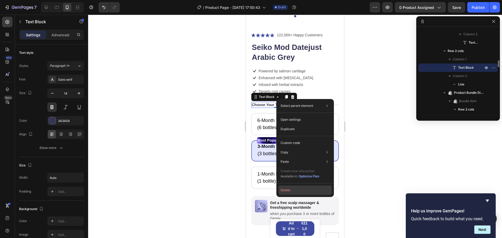
click at [298, 193] on button "Delete" at bounding box center [304, 190] width 53 height 9
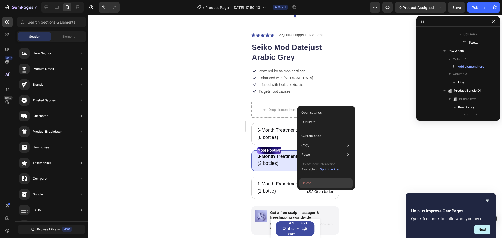
click at [318, 182] on button "Delete" at bounding box center [325, 183] width 53 height 9
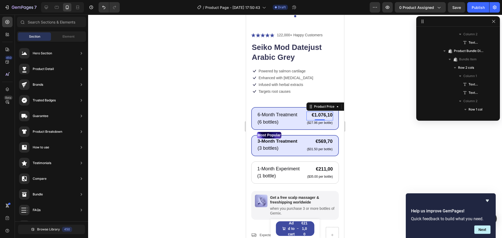
scroll to position [450, 0]
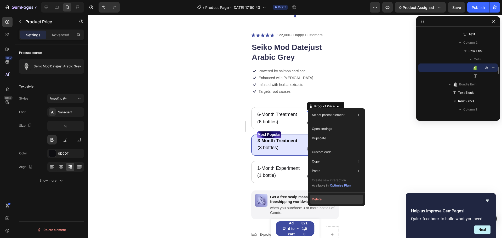
click at [324, 200] on button "Delete" at bounding box center [336, 199] width 53 height 9
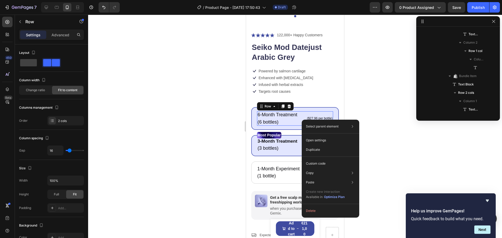
scroll to position [392, 0]
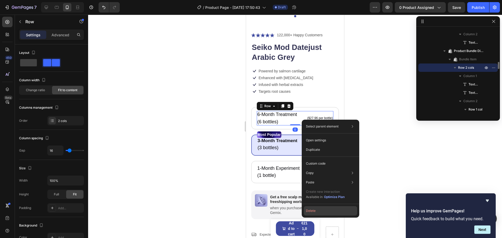
drag, startPoint x: 319, startPoint y: 212, endPoint x: 72, endPoint y: 194, distance: 247.4
click at [319, 212] on button "Delete" at bounding box center [330, 210] width 53 height 9
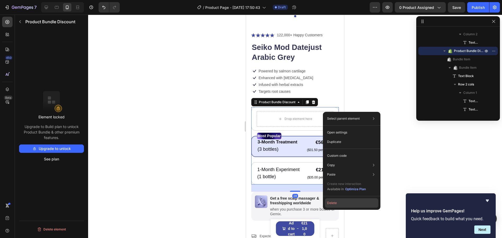
drag, startPoint x: 340, startPoint y: 207, endPoint x: 95, endPoint y: 191, distance: 246.0
click at [340, 207] on button "Delete" at bounding box center [351, 202] width 53 height 9
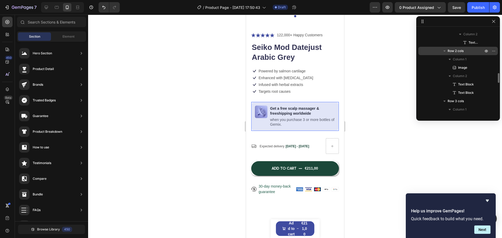
click at [475, 51] on p "Row 2 cols" at bounding box center [465, 50] width 37 height 5
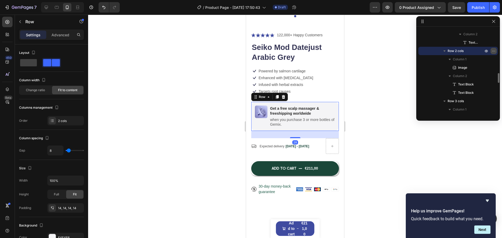
click at [493, 51] on icon "button" at bounding box center [493, 51] width 4 height 4
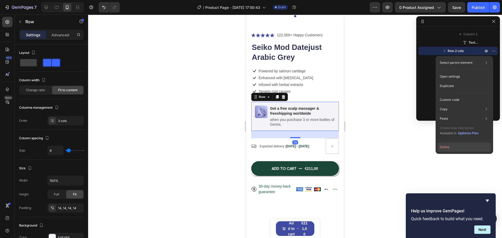
click at [449, 148] on button "Delete" at bounding box center [464, 146] width 53 height 9
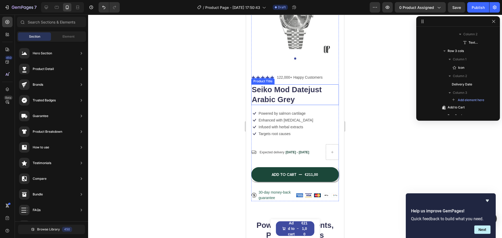
scroll to position [44, 0]
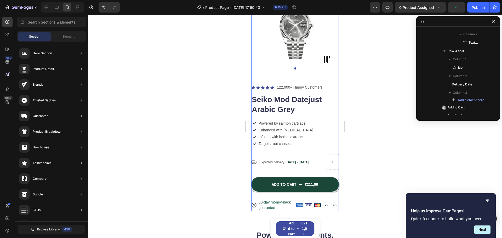
click at [281, 158] on div "Expected delivery [DATE] - [DATE]" at bounding box center [288, 161] width 59 height 7
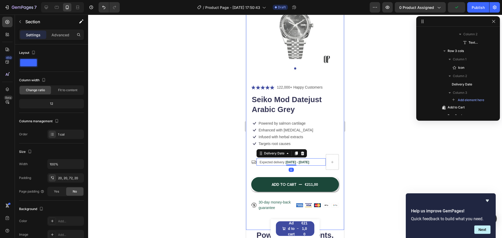
click at [250, 151] on div "Product Images Icon Icon Icon Icon Icon Icon List 122,000+ Happy Customers Text…" at bounding box center [295, 105] width 98 height 249
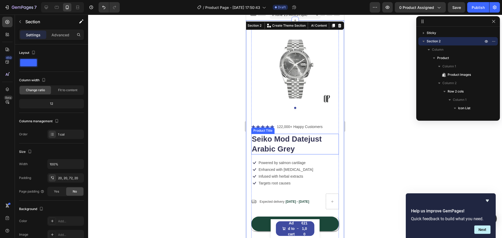
scroll to position [0, 0]
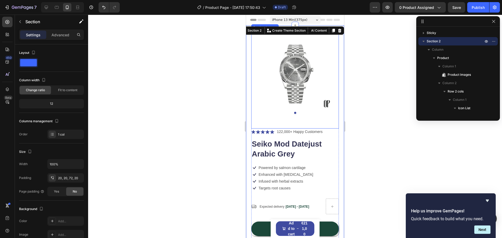
click at [294, 112] on button "Dot" at bounding box center [295, 113] width 2 height 2
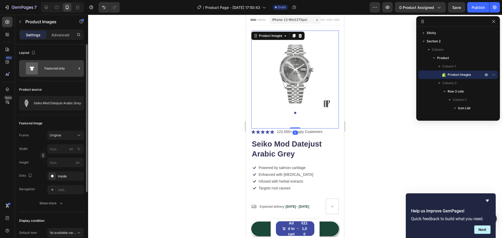
click at [77, 69] on icon at bounding box center [79, 68] width 5 height 5
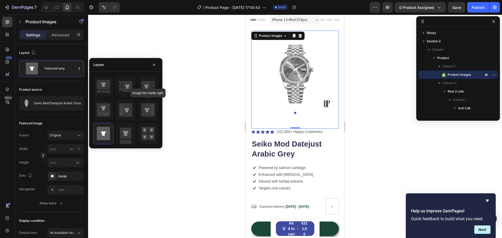
click at [163, 0] on body "7 / Product Page - [DATE] 17:50:43 Draft Preview 0 product assigned Save Publis…" at bounding box center [251, 0] width 502 height 0
click at [141, 110] on div at bounding box center [148, 110] width 20 height 21
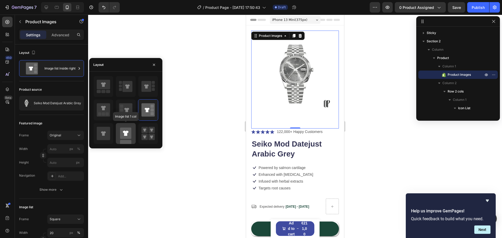
click at [129, 136] on rect at bounding box center [125, 133] width 11 height 11
type input "100"
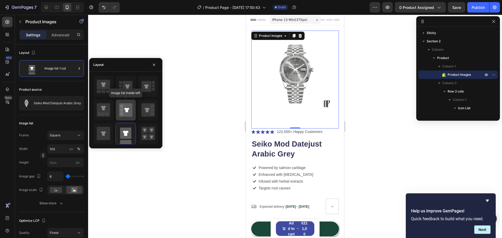
click at [122, 111] on rect at bounding box center [121, 109] width 3 height 3
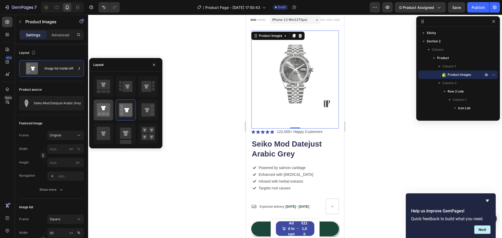
click at [102, 110] on icon at bounding box center [103, 109] width 13 height 13
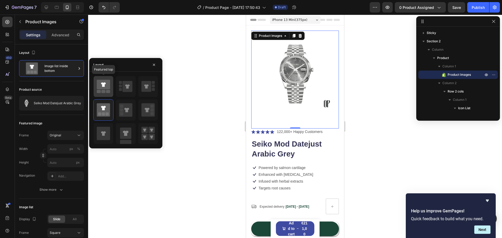
click at [104, 84] on icon at bounding box center [103, 84] width 5 height 4
type input "149"
type input "171"
click at [153, 66] on icon "button" at bounding box center [154, 65] width 4 height 4
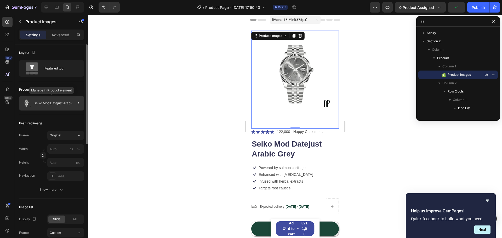
click at [59, 106] on div "Seiko Mod Datejust Arabic Grey" at bounding box center [51, 103] width 65 height 15
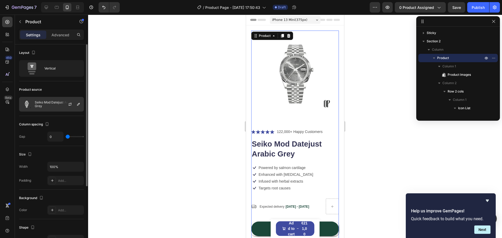
click at [60, 104] on p "Seiko Mod Datejust Arabic Grey" at bounding box center [58, 104] width 47 height 7
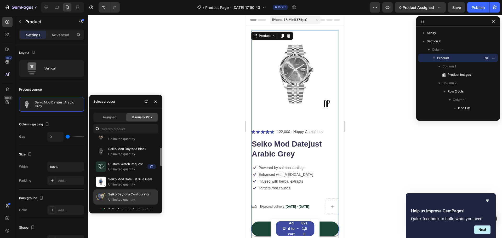
scroll to position [78, 0]
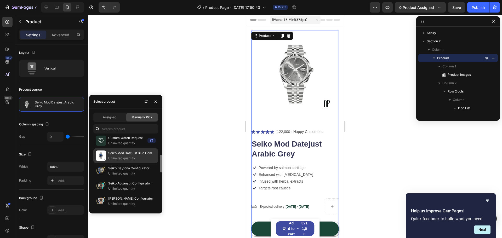
click at [132, 158] on p "Unlimited quantity" at bounding box center [132, 158] width 48 height 5
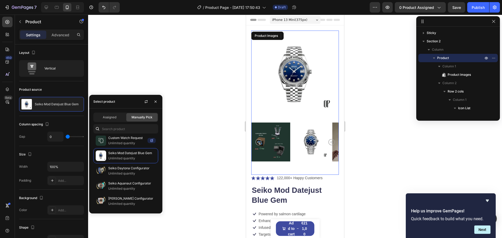
click at [328, 139] on icon "Carousel Next Arrow" at bounding box center [331, 142] width 6 height 6
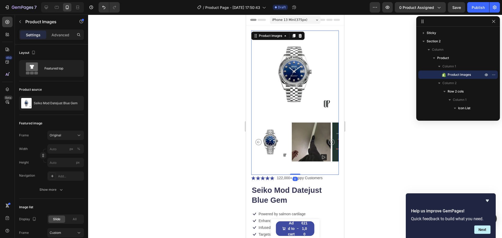
click at [328, 139] on icon "Carousel Next Arrow" at bounding box center [331, 142] width 6 height 6
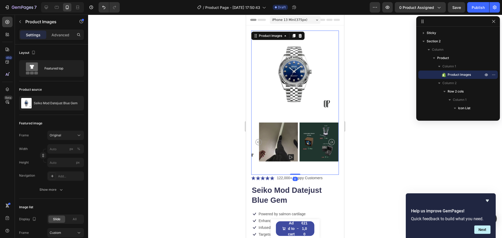
click at [328, 139] on icon "Carousel Next Arrow" at bounding box center [331, 142] width 6 height 6
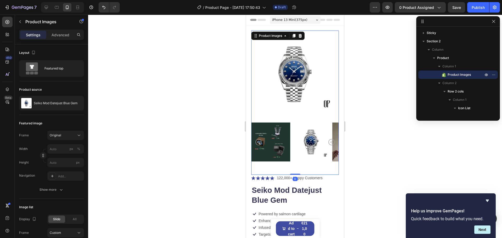
click at [328, 139] on icon "Carousel Next Arrow" at bounding box center [331, 142] width 6 height 6
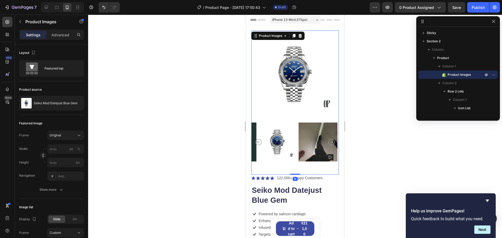
click at [328, 139] on icon "Carousel Next Arrow" at bounding box center [331, 142] width 6 height 6
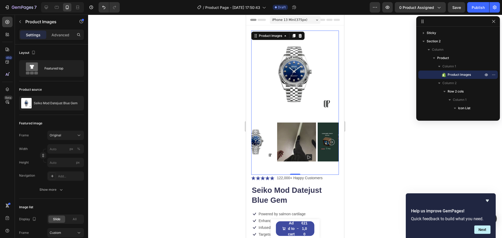
click at [328, 139] on icon "Carousel Next Arrow" at bounding box center [331, 142] width 6 height 6
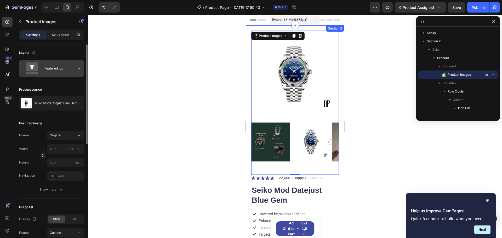
click at [52, 65] on div "Featured top" at bounding box center [60, 68] width 32 height 12
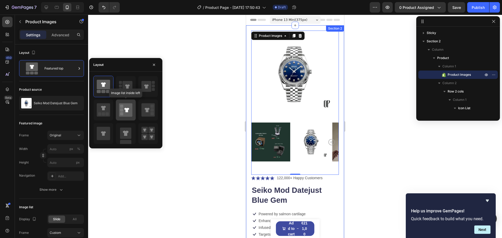
click at [126, 110] on icon at bounding box center [126, 110] width 5 height 4
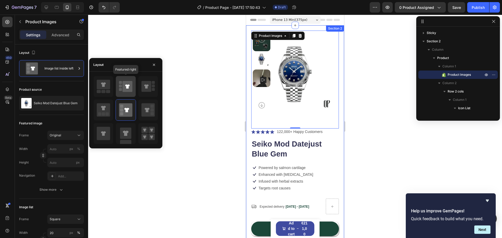
click at [125, 87] on icon at bounding box center [128, 86] width 10 height 11
type input "100"
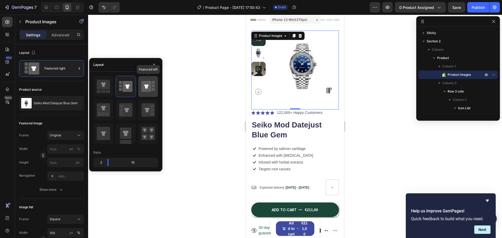
click at [149, 87] on icon at bounding box center [146, 86] width 10 height 11
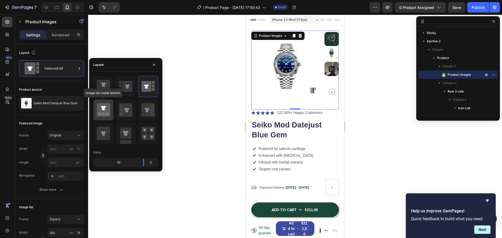
click at [108, 115] on rect at bounding box center [107, 113] width 3 height 3
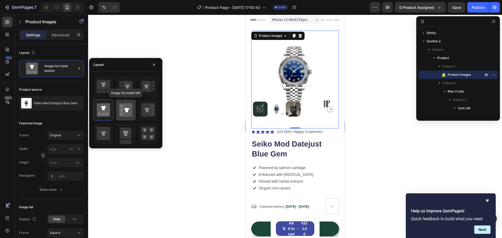
click at [123, 112] on icon at bounding box center [125, 109] width 13 height 13
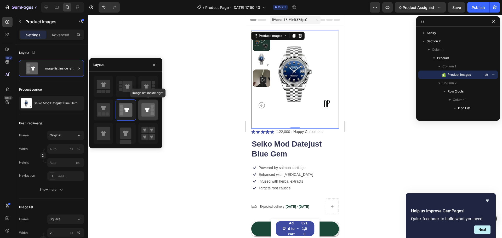
click at [146, 111] on icon at bounding box center [147, 110] width 5 height 4
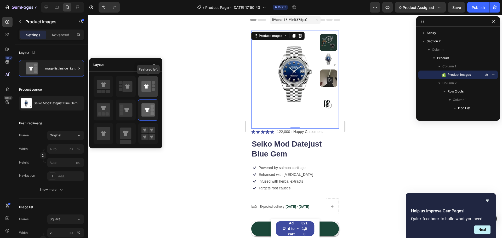
click at [153, 83] on rect at bounding box center [153, 82] width 3 height 3
type input "100"
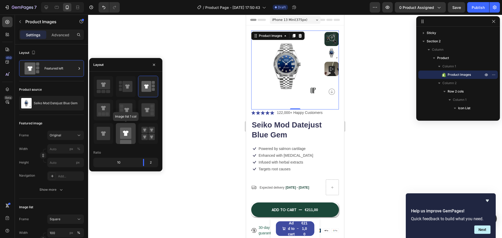
click at [124, 136] on icon at bounding box center [126, 133] width 6 height 5
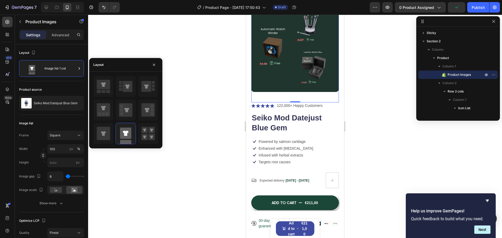
scroll to position [209, 0]
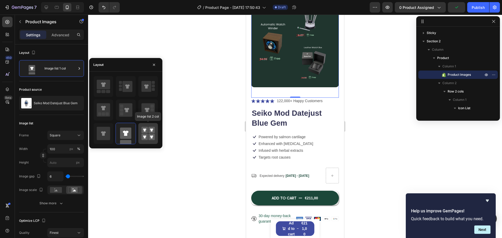
click at [145, 130] on icon at bounding box center [144, 130] width 3 height 3
type input "50"
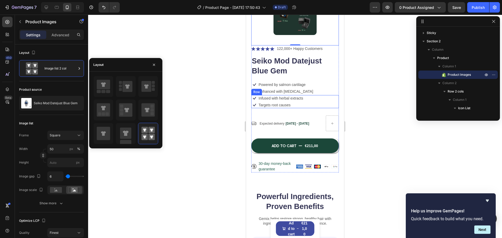
scroll to position [0, 0]
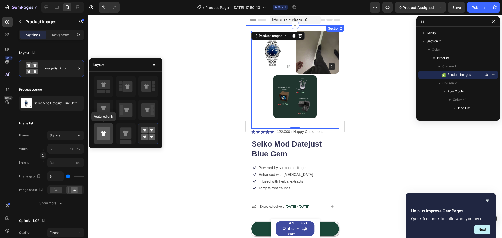
click at [105, 130] on icon at bounding box center [103, 133] width 13 height 13
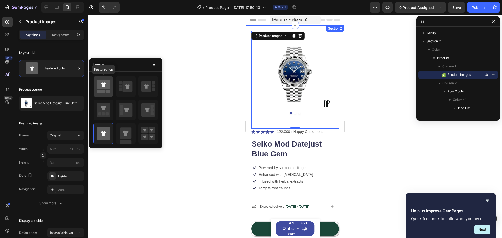
click at [108, 92] on rect at bounding box center [108, 91] width 4 height 3
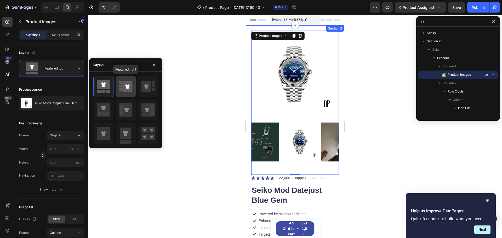
click at [125, 89] on icon at bounding box center [128, 86] width 10 height 11
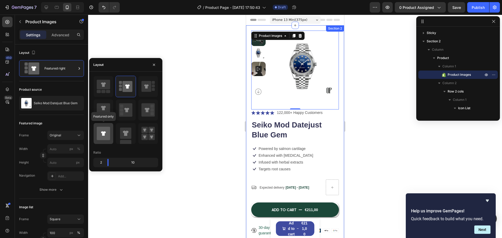
click at [101, 131] on icon at bounding box center [103, 133] width 13 height 13
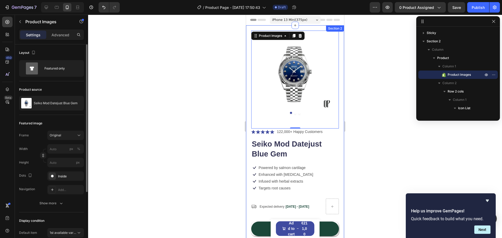
click at [70, 93] on div "Product source" at bounding box center [51, 89] width 65 height 8
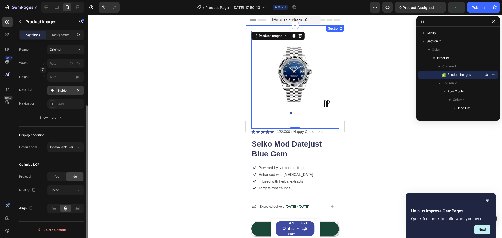
click at [57, 91] on div "Inside" at bounding box center [65, 90] width 37 height 9
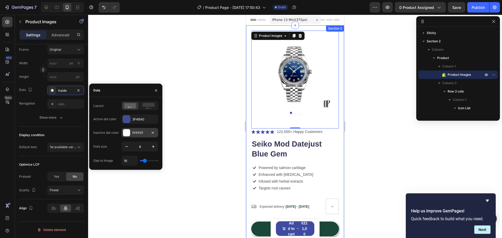
click at [127, 133] on div at bounding box center [126, 132] width 7 height 7
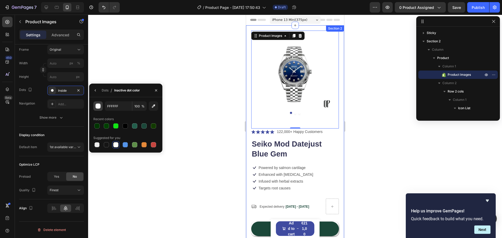
click at [98, 106] on div "button" at bounding box center [98, 106] width 5 height 5
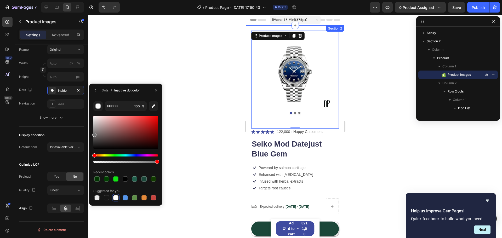
drag, startPoint x: 96, startPoint y: 133, endPoint x: 93, endPoint y: 134, distance: 3.2
click at [93, 134] on div at bounding box center [125, 132] width 65 height 33
type input "757575"
click at [96, 89] on icon "button" at bounding box center [95, 90] width 4 height 4
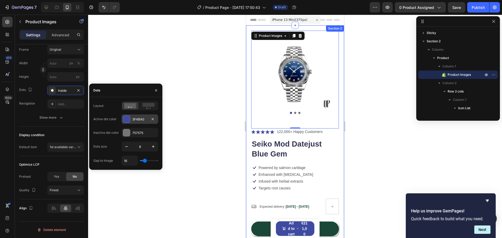
click at [125, 118] on div at bounding box center [126, 119] width 7 height 7
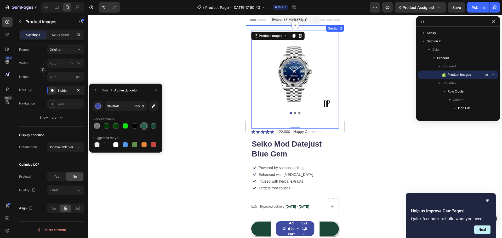
click at [145, 127] on div at bounding box center [143, 125] width 5 height 5
type input "225E4B"
click at [42, 85] on div "Frame Original Width px % Height px Dots Inside Navigation Add..." at bounding box center [51, 77] width 65 height 64
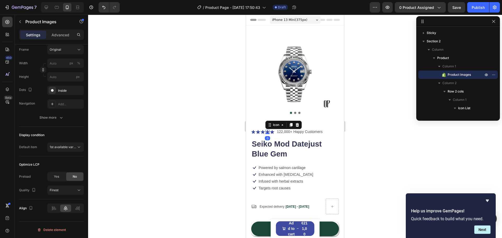
click at [266, 130] on icon at bounding box center [267, 132] width 4 height 4
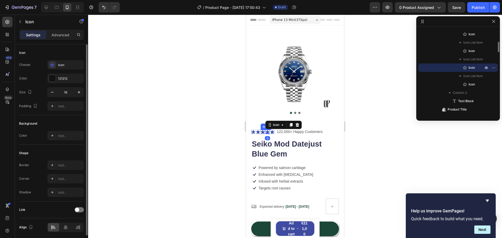
click at [260, 130] on icon at bounding box center [258, 132] width 4 height 4
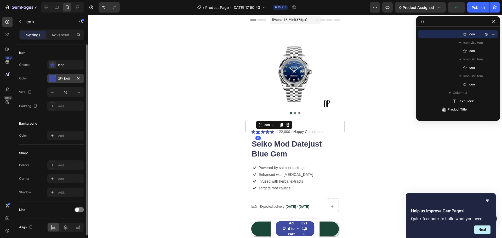
click at [55, 77] on div at bounding box center [52, 78] width 7 height 7
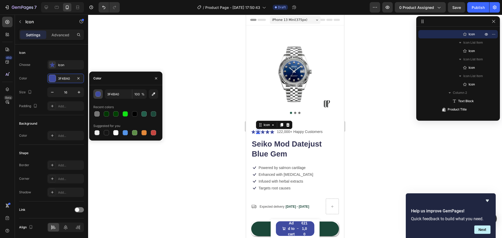
click at [98, 92] on div "button" at bounding box center [98, 94] width 5 height 5
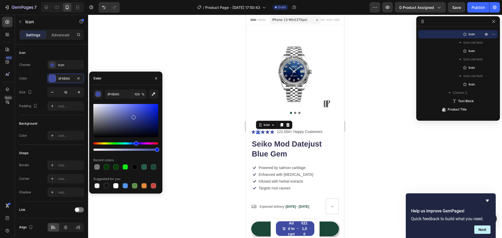
click at [112, 141] on div at bounding box center [125, 127] width 65 height 49
click at [102, 143] on div "Hue" at bounding box center [125, 143] width 65 height 2
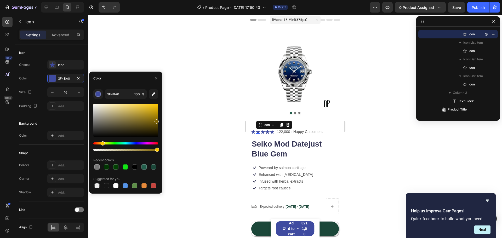
drag, startPoint x: 144, startPoint y: 122, endPoint x: 157, endPoint y: 120, distance: 14.1
click at [157, 120] on div at bounding box center [125, 120] width 65 height 33
click at [154, 109] on div at bounding box center [125, 120] width 65 height 33
type input "D6AB0E"
click at [121, 94] on input "D6AB0E" at bounding box center [118, 93] width 27 height 9
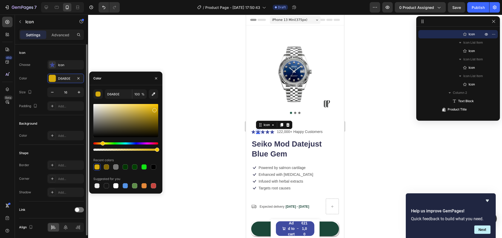
click at [45, 72] on div "Choose Icon Color D6AB0E Size 16 Padding Add..." at bounding box center [51, 85] width 65 height 51
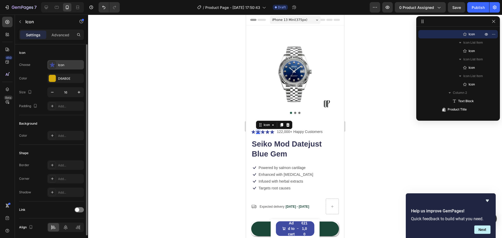
click at [57, 66] on div "Icon" at bounding box center [65, 64] width 37 height 9
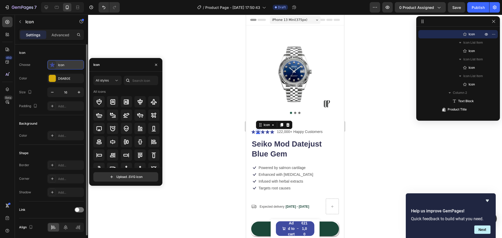
click at [53, 67] on icon at bounding box center [52, 64] width 5 height 5
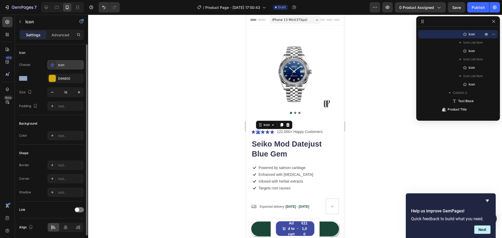
click at [53, 67] on icon at bounding box center [52, 64] width 5 height 5
click at [61, 76] on div "D6AB0E" at bounding box center [65, 78] width 37 height 9
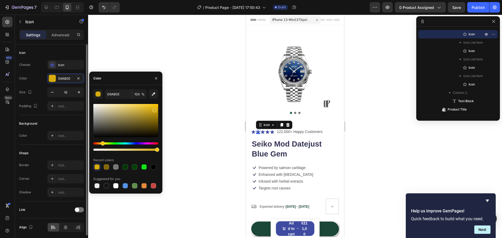
click at [42, 71] on div "Choose Icon Color D6AB0E Size 16 Padding Add..." at bounding box center [51, 85] width 65 height 51
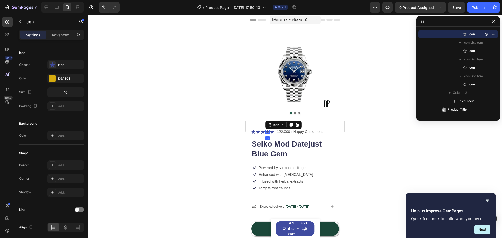
click at [266, 130] on icon at bounding box center [267, 132] width 4 height 4
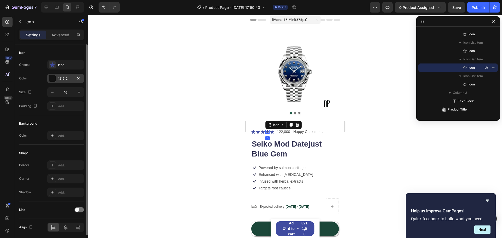
click at [50, 79] on div at bounding box center [52, 78] width 7 height 7
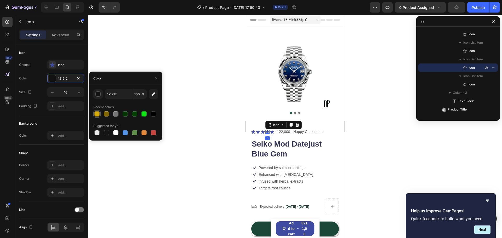
click at [98, 114] on div at bounding box center [96, 113] width 5 height 5
type input "D6AB0E"
click at [39, 63] on div "Choose Icon" at bounding box center [51, 64] width 65 height 9
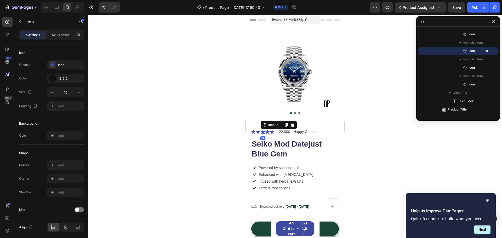
click at [261, 129] on div "Icon Icon Icon 0 Icon Icon Icon List" at bounding box center [262, 132] width 23 height 7
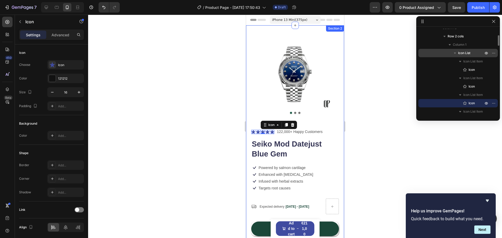
click at [472, 56] on div "Icon List" at bounding box center [457, 53] width 75 height 8
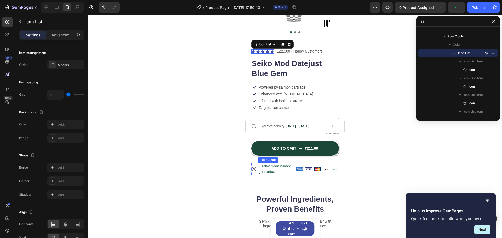
scroll to position [78, 0]
